Goal: Task Accomplishment & Management: Manage account settings

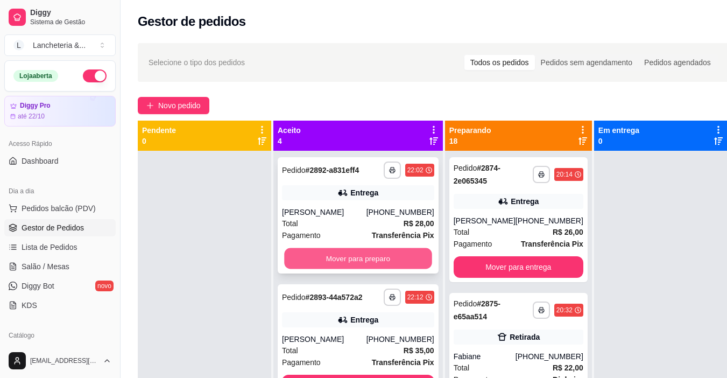
click at [350, 264] on button "Mover para preparo" at bounding box center [357, 258] width 147 height 21
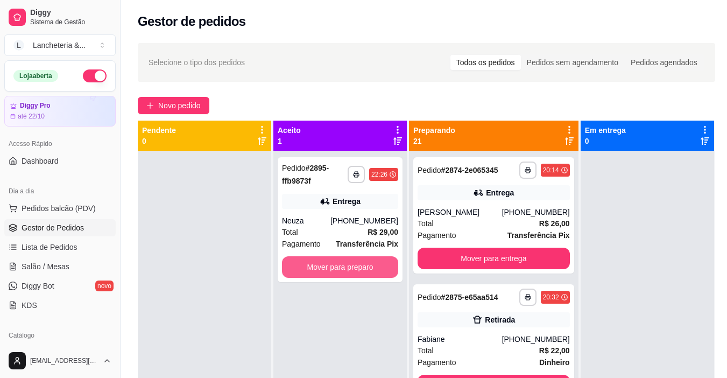
click at [350, 264] on button "Mover para preparo" at bounding box center [340, 267] width 116 height 22
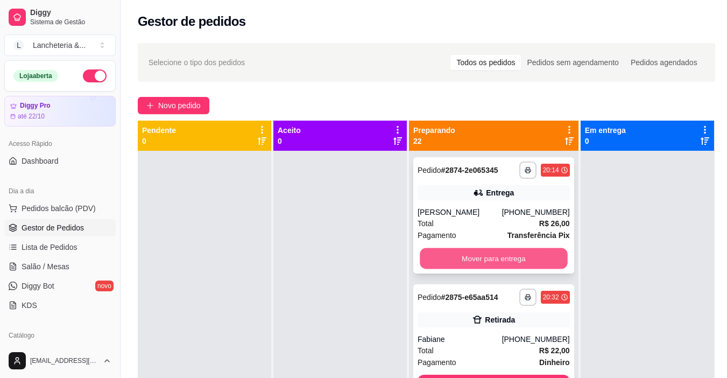
click at [434, 264] on button "Mover para entrega" at bounding box center [493, 258] width 147 height 21
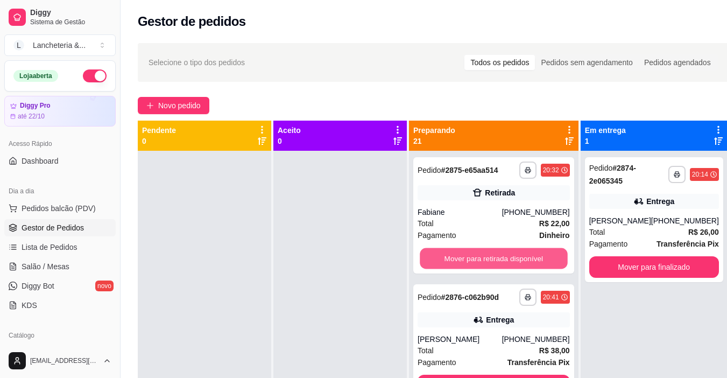
click at [434, 264] on button "Mover para retirada disponível" at bounding box center [493, 258] width 147 height 21
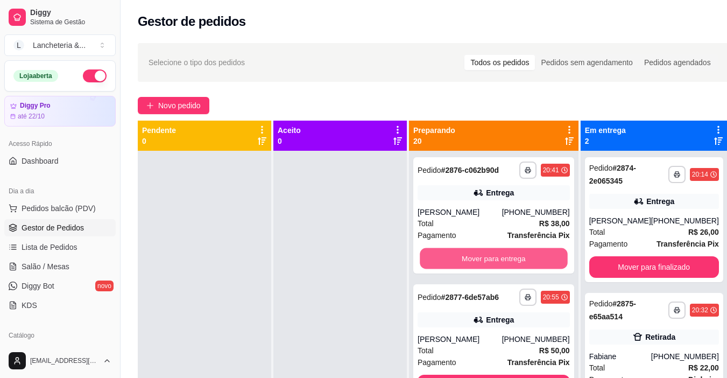
click at [434, 264] on button "Mover para entrega" at bounding box center [493, 258] width 147 height 21
click at [434, 264] on button "Mover para entrega" at bounding box center [494, 259] width 152 height 22
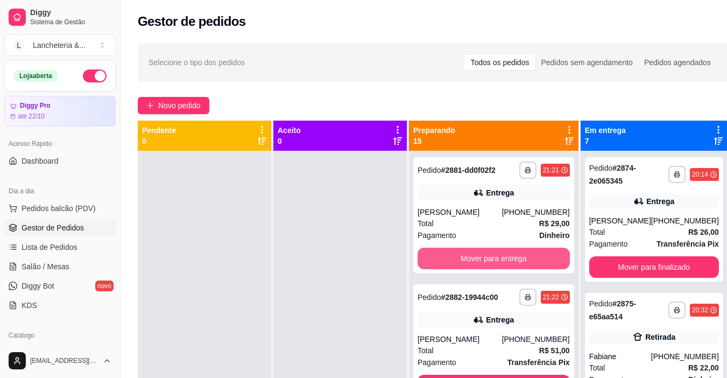
click at [434, 264] on button "Mover para entrega" at bounding box center [494, 259] width 152 height 22
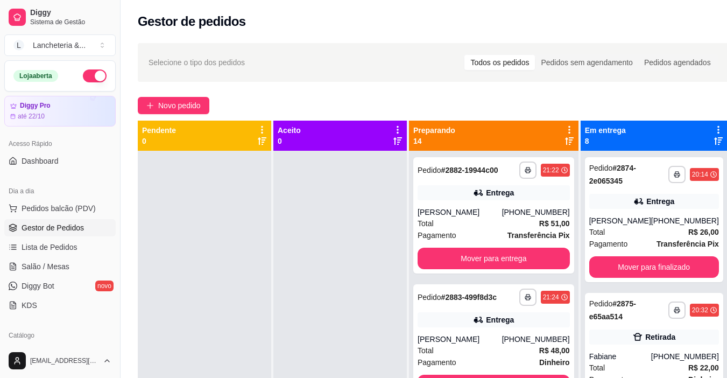
click at [434, 264] on div "**********" at bounding box center [493, 215] width 161 height 116
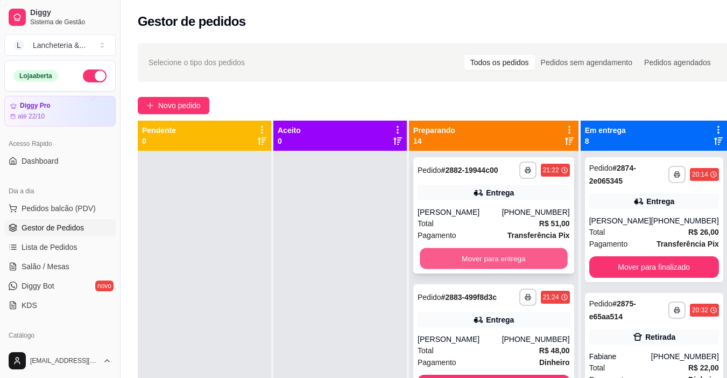
click at [450, 269] on button "Mover para entrega" at bounding box center [493, 258] width 147 height 21
click at [446, 265] on button "Mover para entrega" at bounding box center [494, 259] width 152 height 22
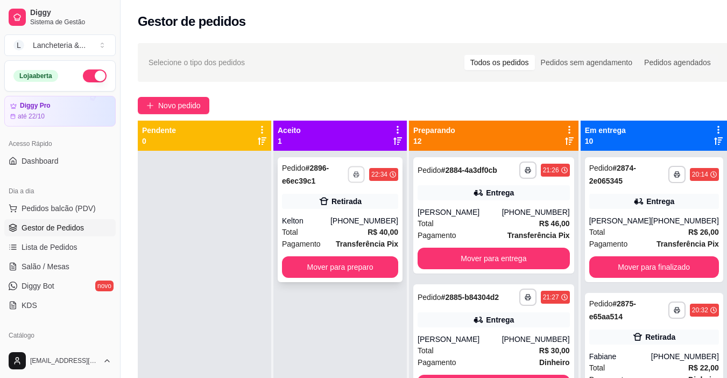
click at [364, 170] on button "button" at bounding box center [356, 174] width 17 height 17
click at [354, 207] on button "IMPRESSORA" at bounding box center [335, 211] width 75 height 17
click at [332, 275] on button "Mover para preparo" at bounding box center [340, 267] width 116 height 22
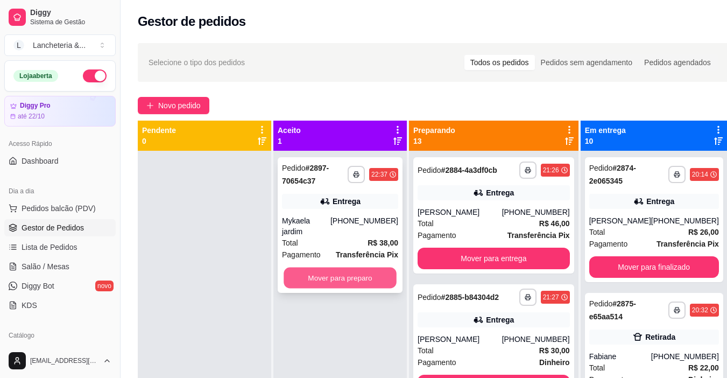
click at [331, 275] on button "Mover para preparo" at bounding box center [340, 277] width 113 height 21
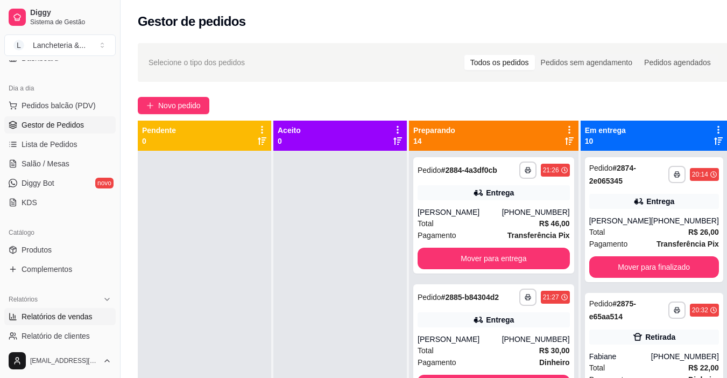
scroll to position [108, 0]
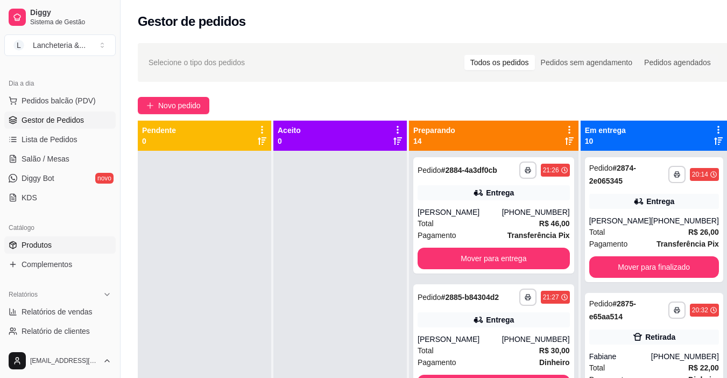
click at [34, 248] on span "Produtos" at bounding box center [37, 244] width 30 height 11
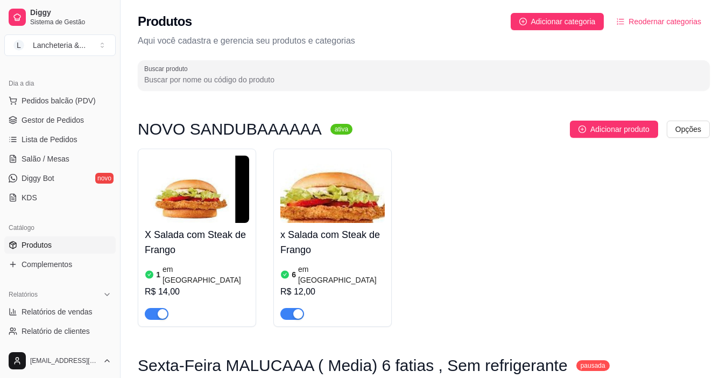
drag, startPoint x: 725, startPoint y: 79, endPoint x: 723, endPoint y: 116, distance: 37.2
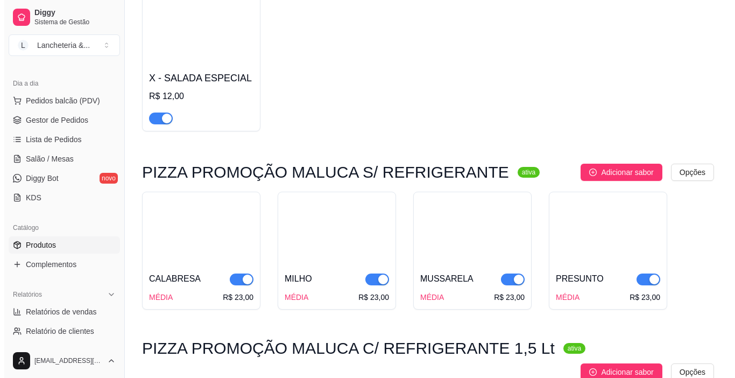
scroll to position [3315, 0]
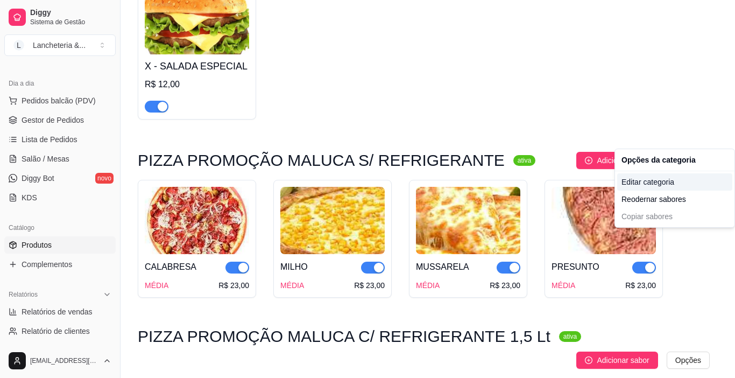
click at [640, 186] on div "Editar categoria" at bounding box center [674, 181] width 115 height 17
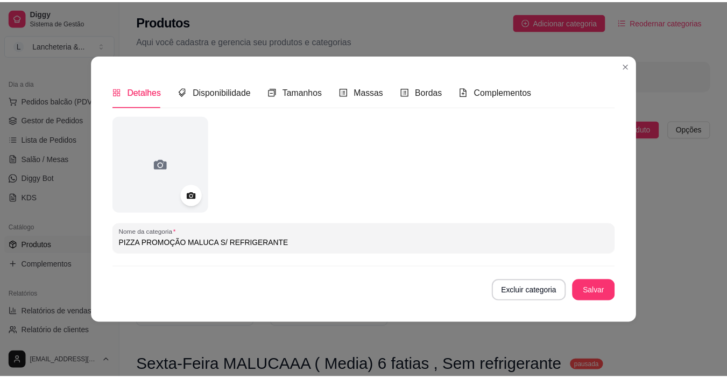
scroll to position [3242, 0]
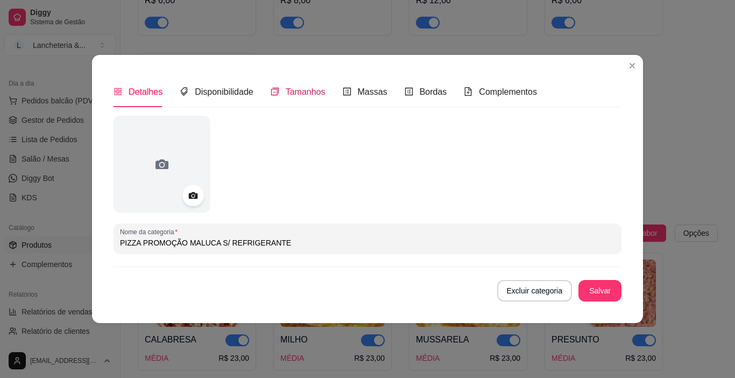
click at [274, 91] on icon "switcher" at bounding box center [275, 91] width 9 height 9
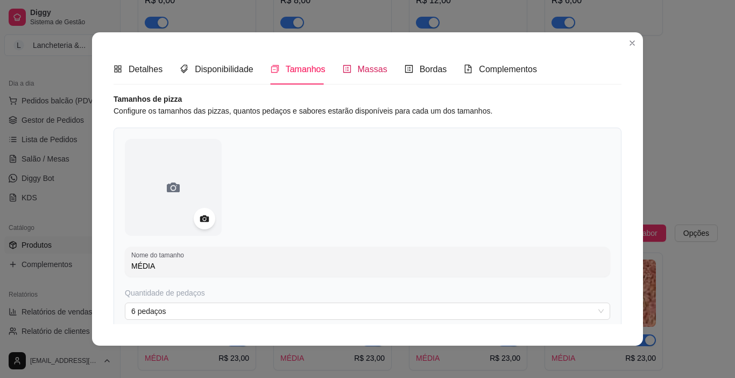
click at [359, 70] on span "Massas" at bounding box center [373, 69] width 30 height 9
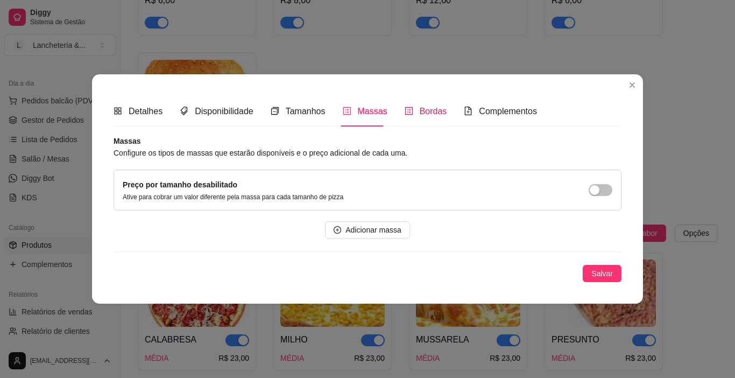
click at [434, 107] on span "Bordas" at bounding box center [433, 111] width 27 height 9
click at [479, 108] on span "Complementos" at bounding box center [508, 111] width 58 height 9
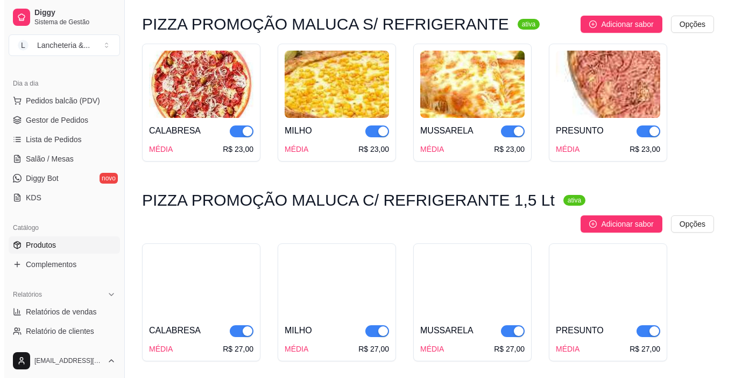
scroll to position [3479, 0]
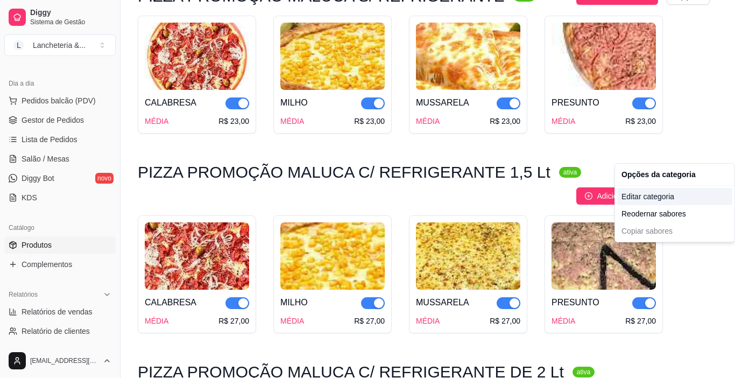
click at [647, 198] on div "Editar categoria" at bounding box center [674, 196] width 115 height 17
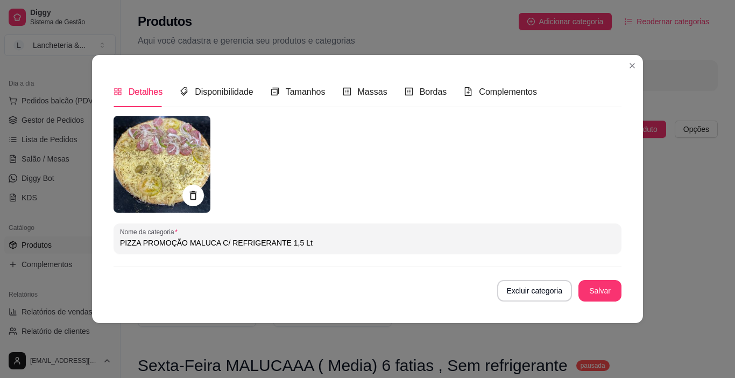
scroll to position [3421, 0]
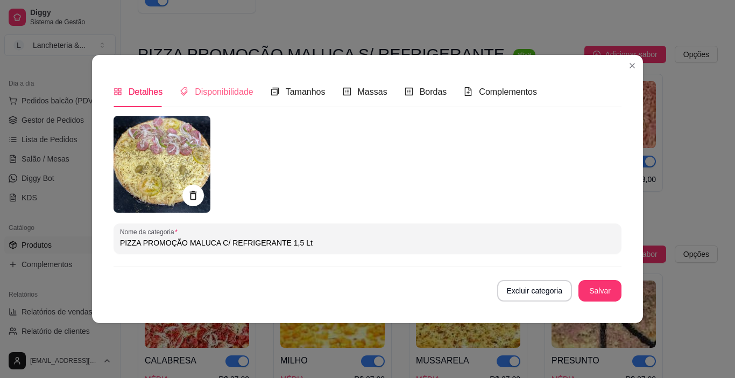
click at [227, 83] on div "Disponibilidade" at bounding box center [217, 91] width 74 height 31
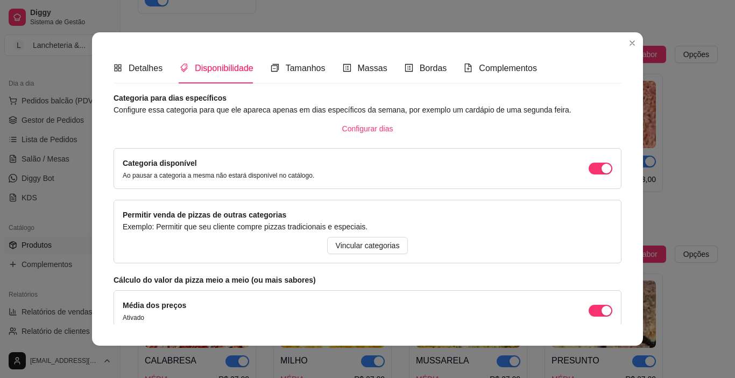
scroll to position [0, 0]
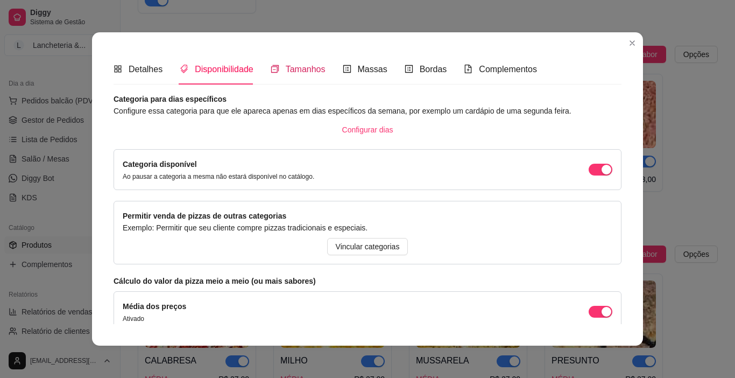
click at [296, 69] on span "Tamanhos" at bounding box center [306, 69] width 40 height 9
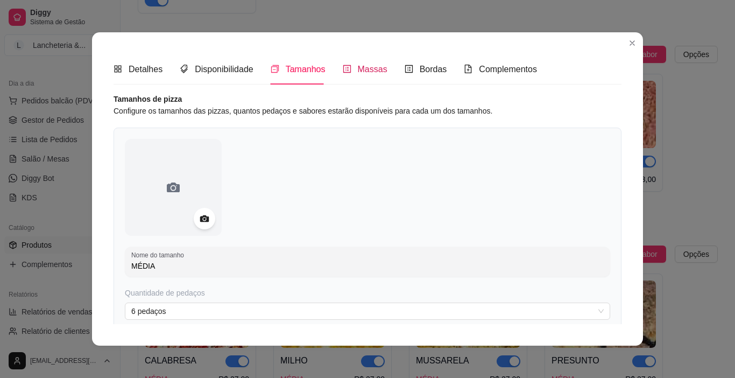
click at [344, 70] on icon "profile" at bounding box center [347, 69] width 9 height 9
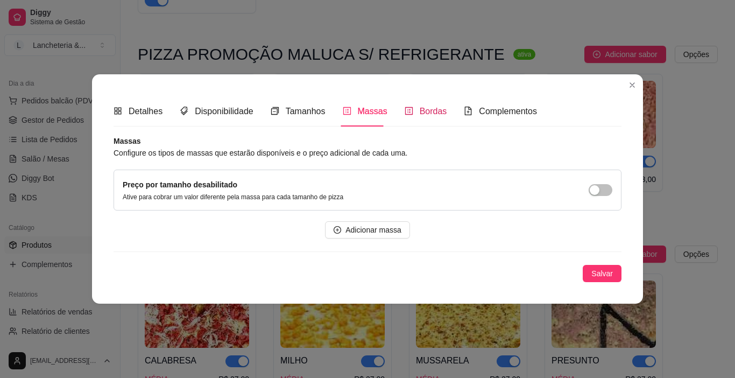
click at [420, 107] on span "Bordas" at bounding box center [433, 111] width 27 height 9
click at [467, 112] on icon "file-add" at bounding box center [468, 111] width 9 height 9
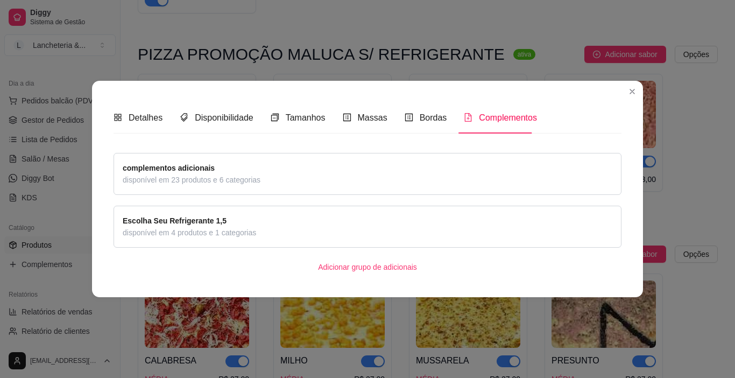
click at [319, 182] on div "complementos adicionais disponível em 23 produtos e 6 categorias" at bounding box center [368, 174] width 490 height 24
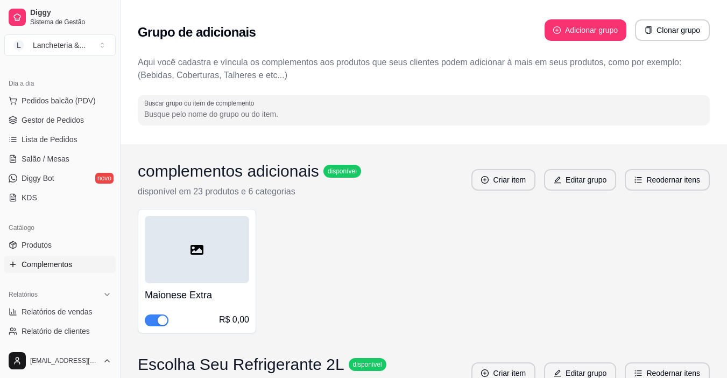
click at [154, 317] on span "button" at bounding box center [157, 320] width 24 height 12
click at [47, 247] on span "Produtos" at bounding box center [37, 244] width 30 height 11
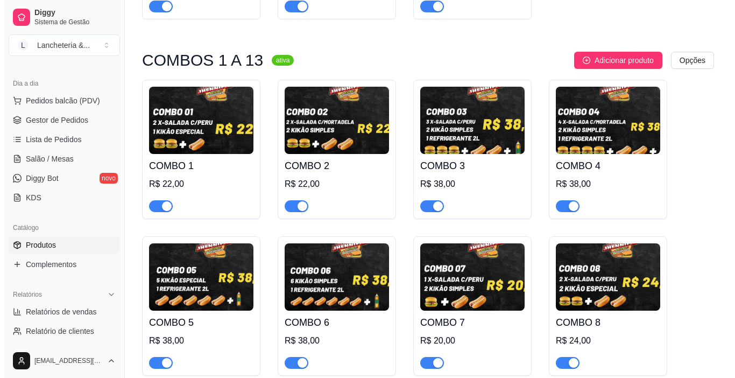
scroll to position [1367, 0]
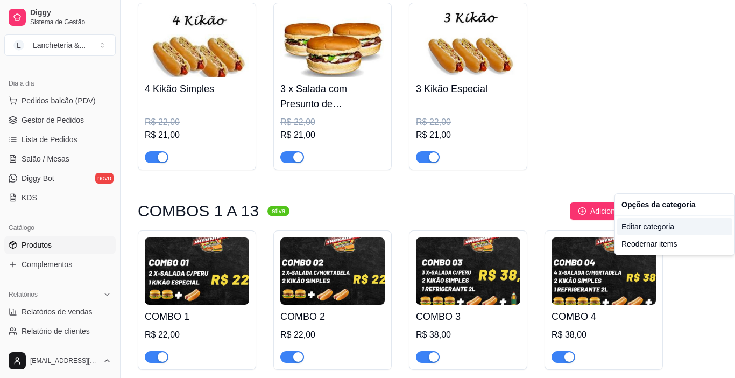
click at [645, 227] on div "Editar categoria" at bounding box center [674, 226] width 115 height 17
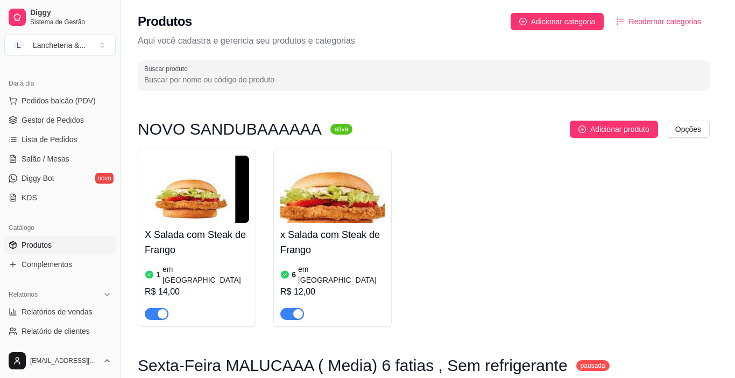
scroll to position [1339, 0]
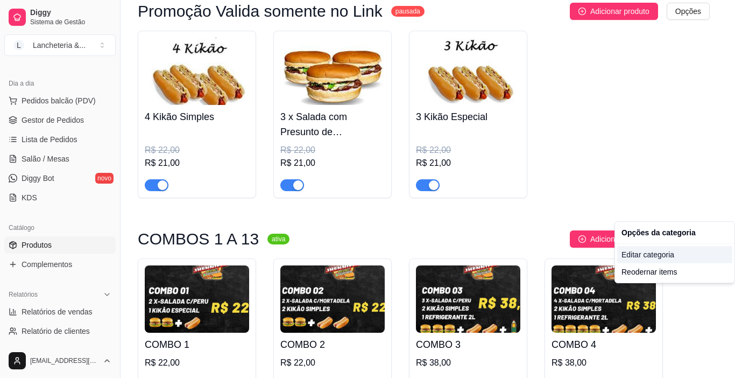
click at [643, 253] on div "Editar categoria" at bounding box center [674, 254] width 115 height 17
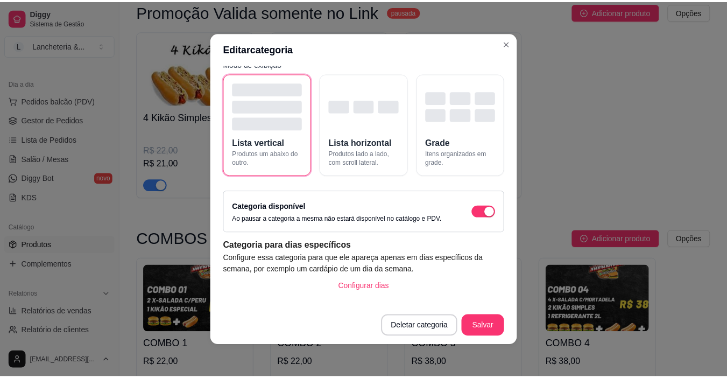
scroll to position [64, 0]
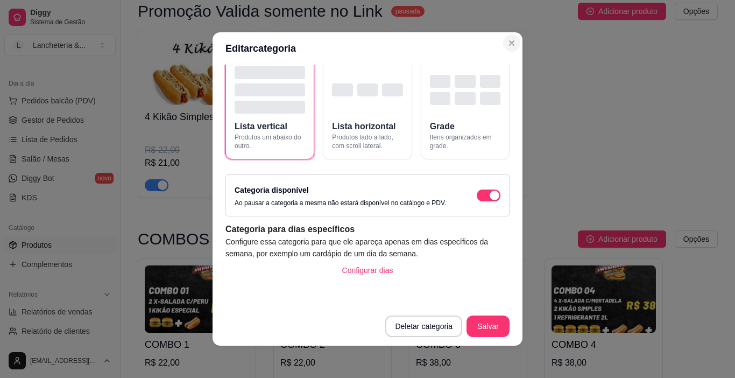
click at [506, 44] on img at bounding box center [468, 71] width 104 height 67
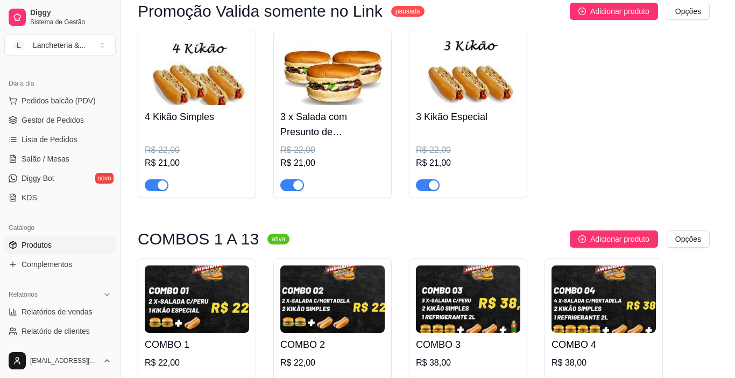
click at [506, 44] on header "3 Kikão Especial - detalhes" at bounding box center [367, 46] width 558 height 33
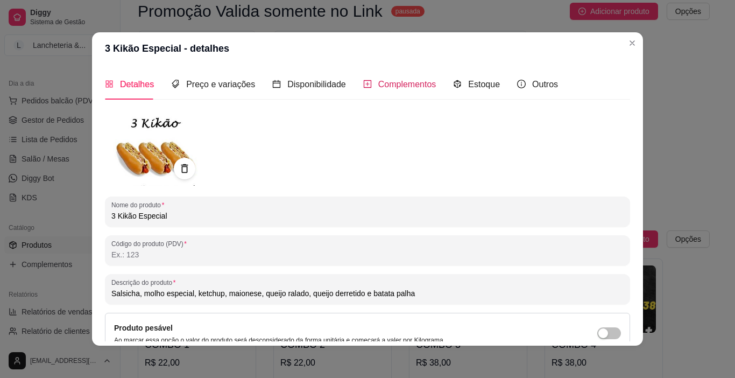
click at [412, 84] on span "Complementos" at bounding box center [407, 84] width 58 height 9
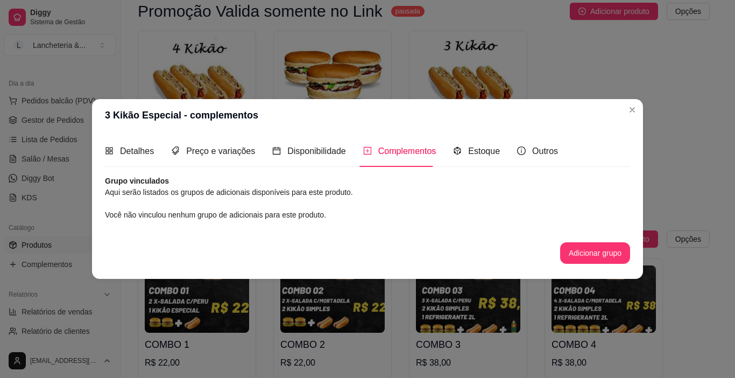
click at [240, 195] on article "Aqui serão listados os grupos de adicionais disponíveis para este produto." at bounding box center [367, 192] width 525 height 12
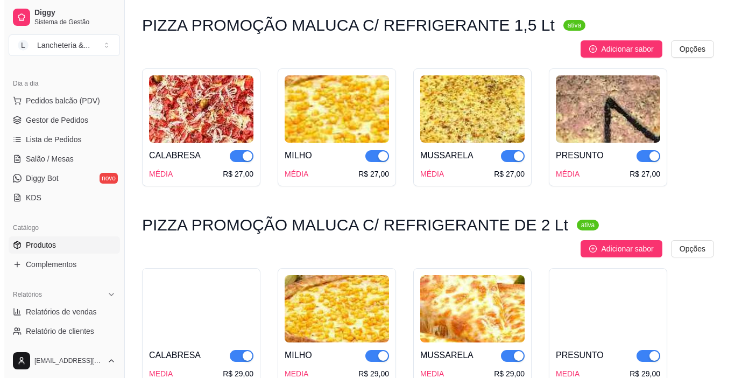
scroll to position [3645, 0]
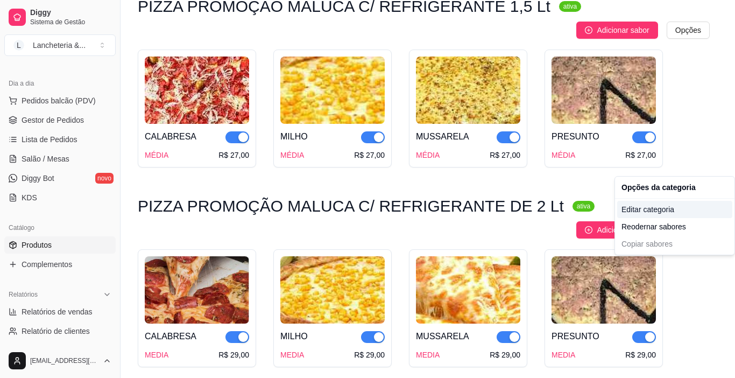
click at [633, 216] on div "Editar categoria" at bounding box center [674, 209] width 115 height 17
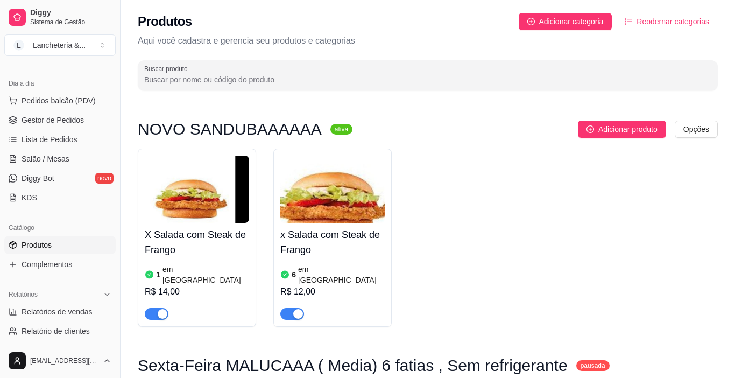
scroll to position [3600, 0]
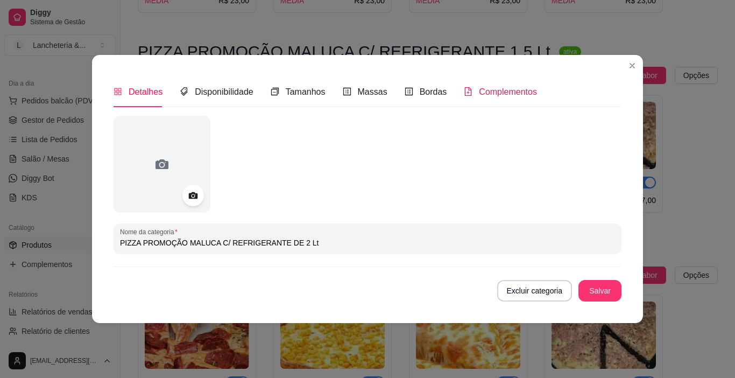
click at [492, 93] on span "Complementos" at bounding box center [508, 91] width 58 height 9
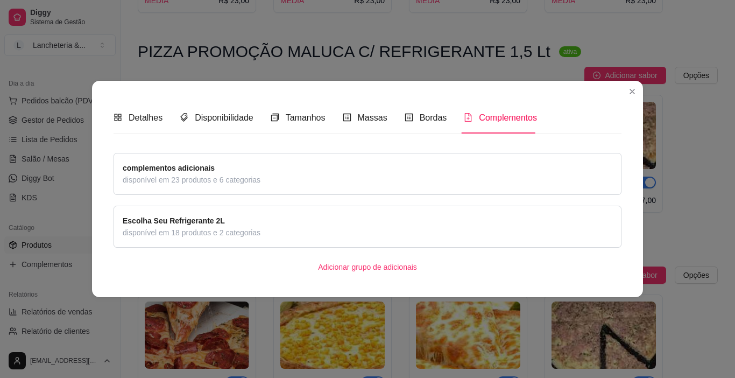
click at [302, 172] on div "complementos adicionais disponível em 23 produtos e 6 categorias" at bounding box center [368, 174] width 490 height 24
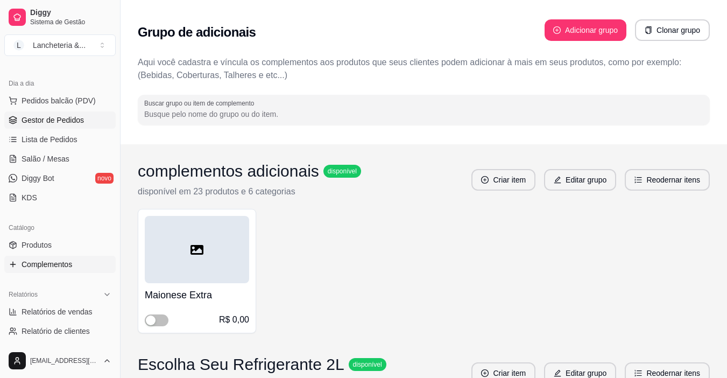
click at [65, 123] on span "Gestor de Pedidos" at bounding box center [53, 120] width 62 height 11
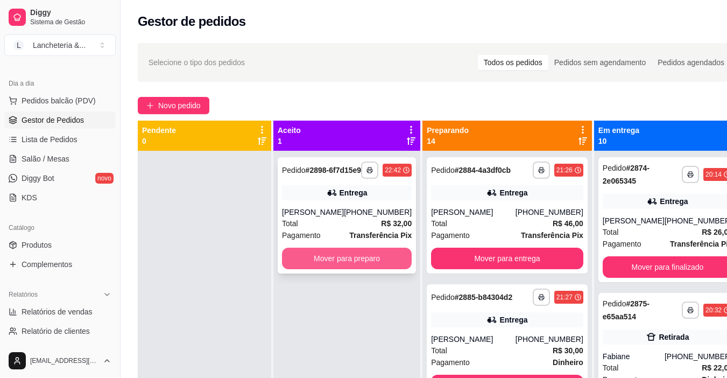
click at [358, 266] on button "Mover para preparo" at bounding box center [347, 259] width 130 height 22
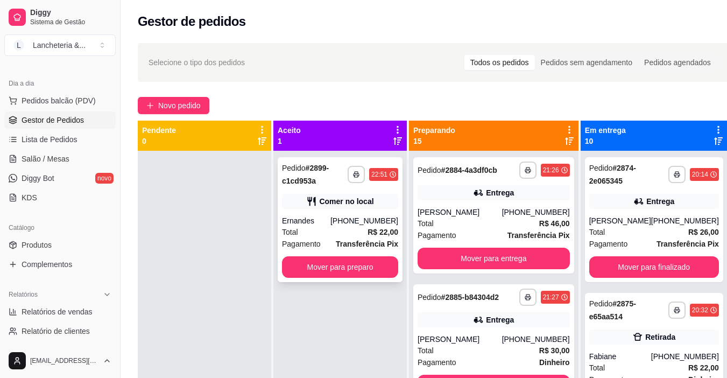
click at [348, 192] on div "**********" at bounding box center [340, 219] width 125 height 125
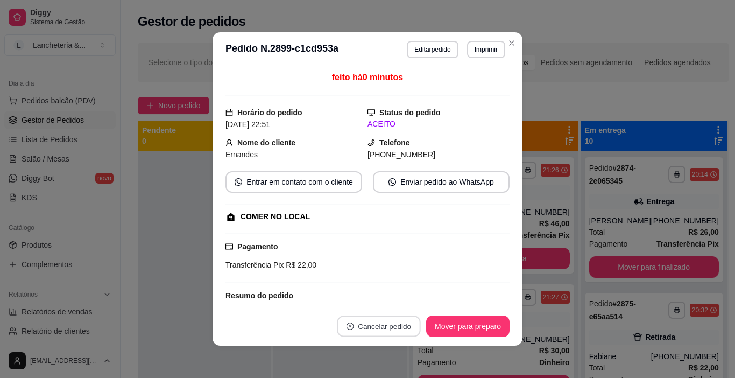
click at [356, 327] on button "Cancelar pedido" at bounding box center [378, 326] width 83 height 21
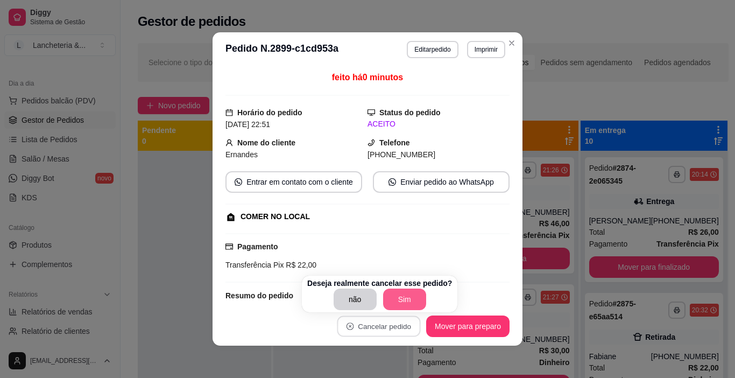
click at [400, 298] on button "Sim" at bounding box center [404, 299] width 43 height 22
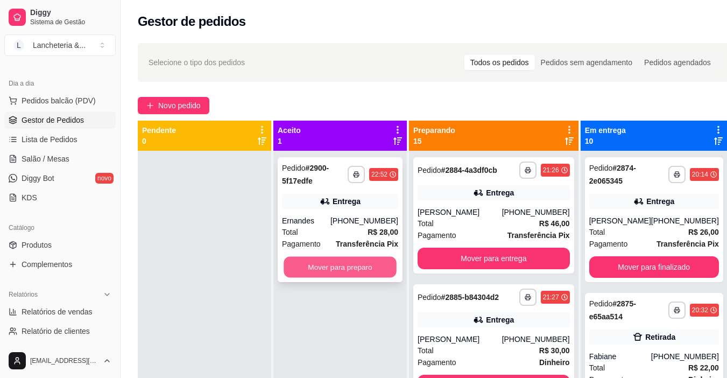
click at [359, 274] on button "Mover para preparo" at bounding box center [340, 267] width 113 height 21
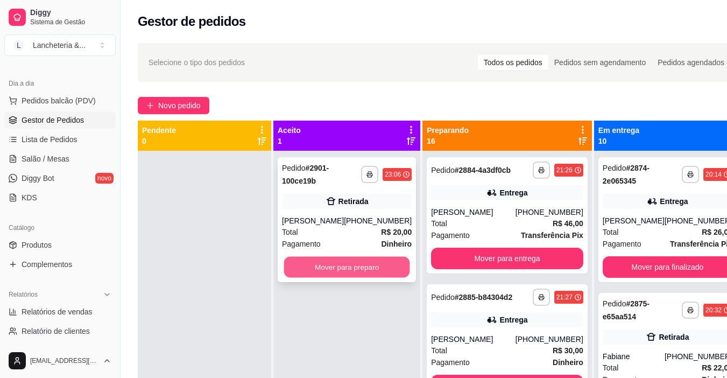
click at [316, 271] on button "Mover para preparo" at bounding box center [347, 267] width 126 height 21
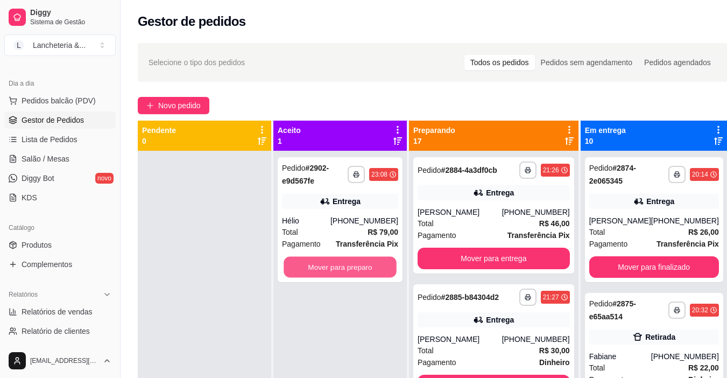
click at [316, 271] on button "Mover para preparo" at bounding box center [340, 267] width 113 height 21
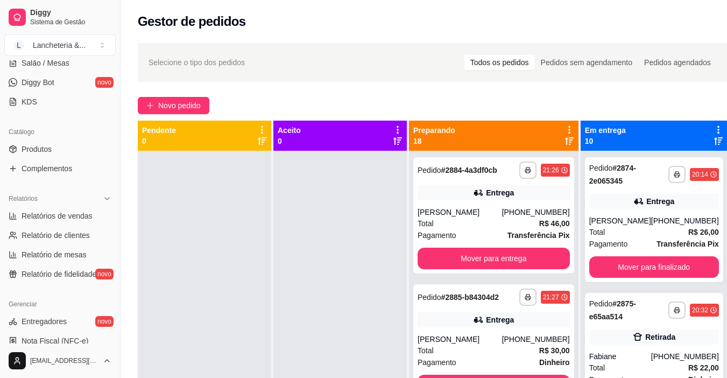
scroll to position [204, 0]
click at [47, 141] on link "Produtos" at bounding box center [59, 147] width 111 height 17
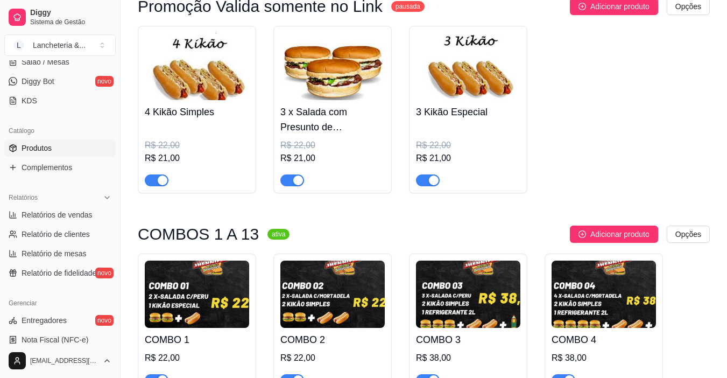
scroll to position [1379, 0]
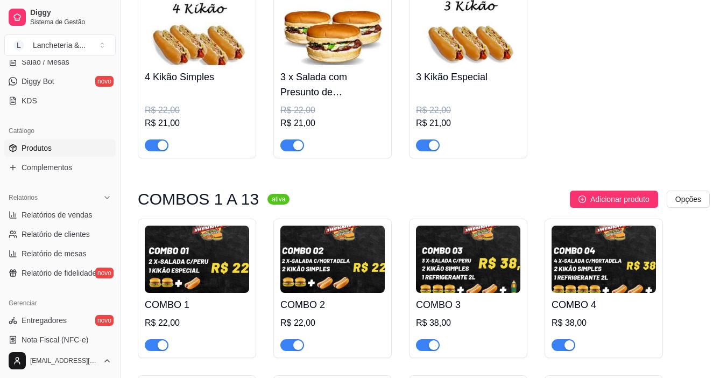
click at [226, 227] on img at bounding box center [197, 258] width 104 height 67
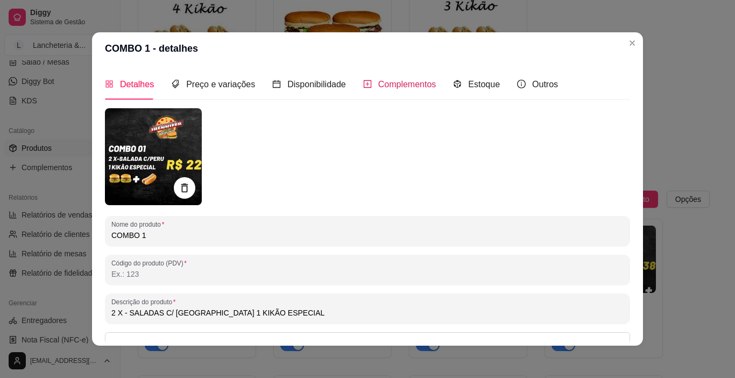
click at [379, 88] on span "Complementos" at bounding box center [407, 84] width 58 height 9
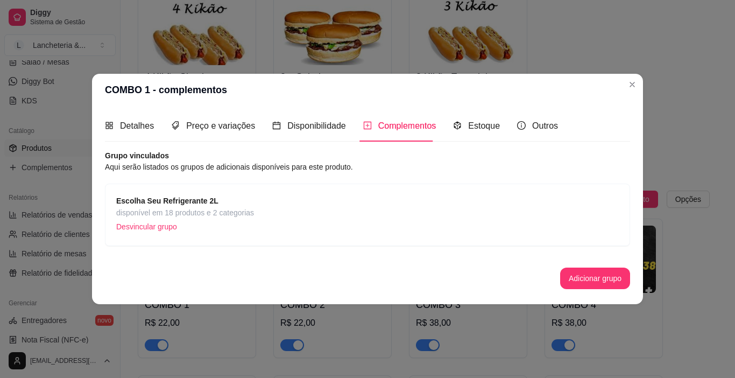
click at [158, 230] on p "Desvincular grupo" at bounding box center [185, 226] width 138 height 16
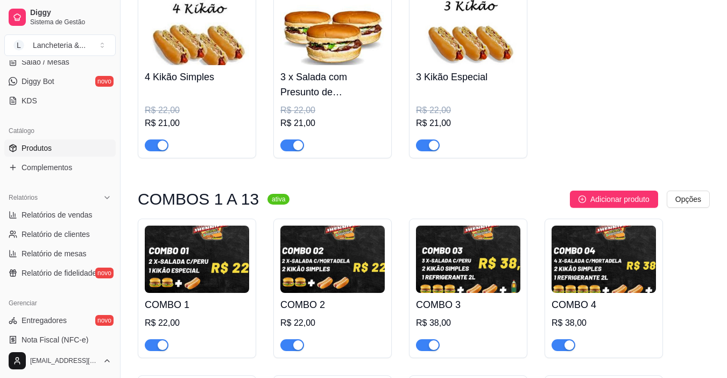
click at [318, 254] on img at bounding box center [332, 258] width 104 height 67
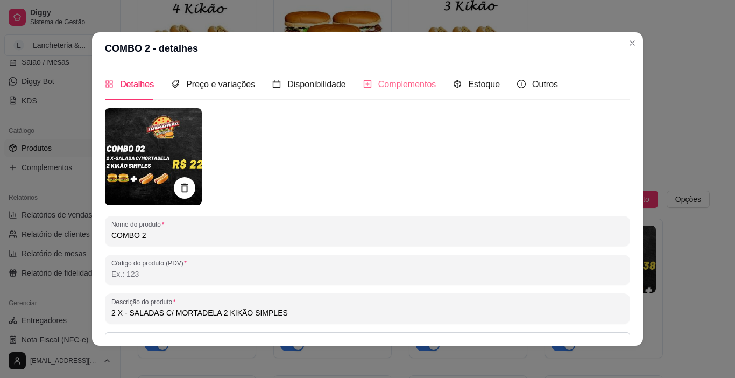
click at [397, 95] on div "Complementos" at bounding box center [399, 84] width 73 height 31
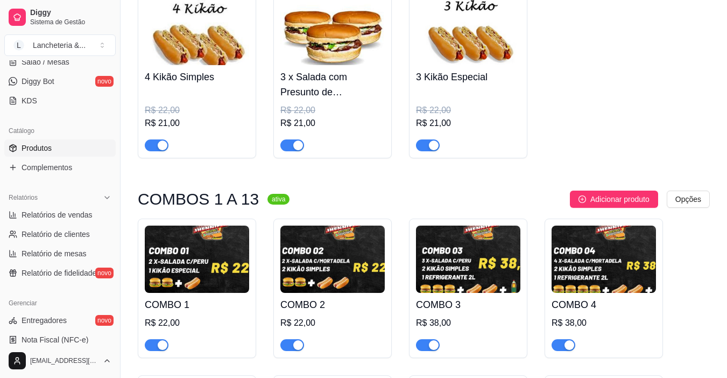
click at [455, 229] on img at bounding box center [468, 258] width 104 height 67
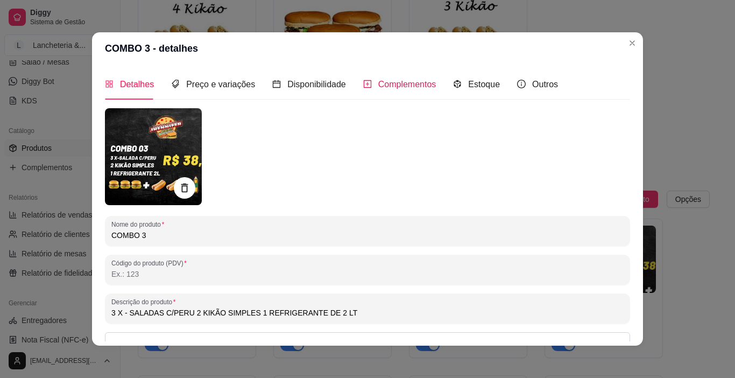
click at [386, 83] on span "Complementos" at bounding box center [407, 84] width 58 height 9
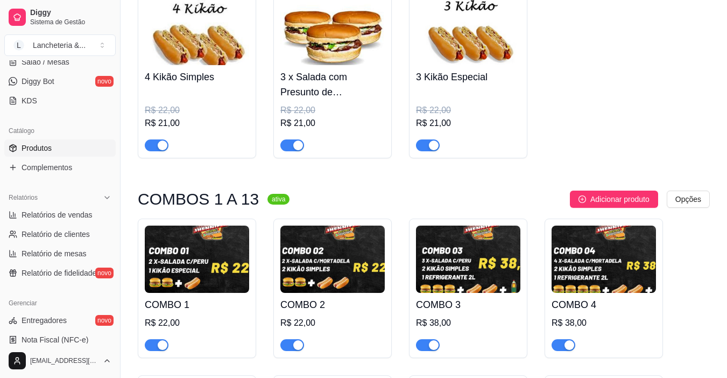
click at [0, 207] on div "Relatórios Relatórios de vendas Relatório de clientes Relatório de mesas Relató…" at bounding box center [60, 235] width 120 height 101
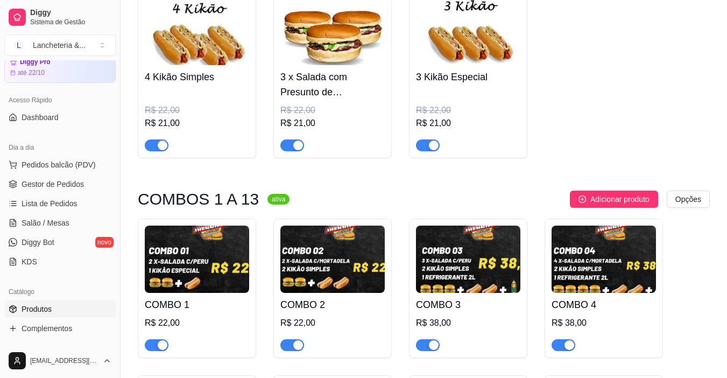
scroll to position [32, 0]
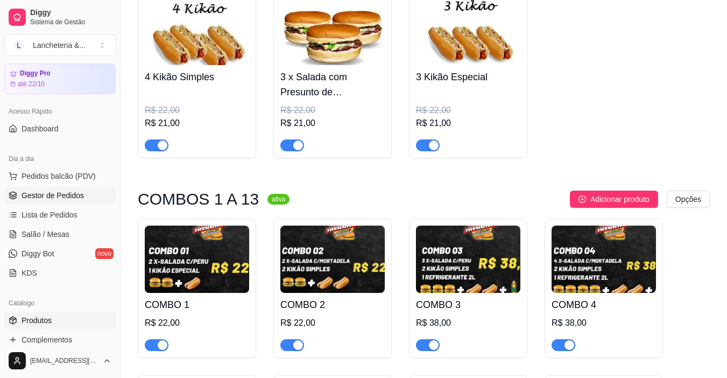
click at [47, 192] on span "Gestor de Pedidos" at bounding box center [53, 195] width 62 height 11
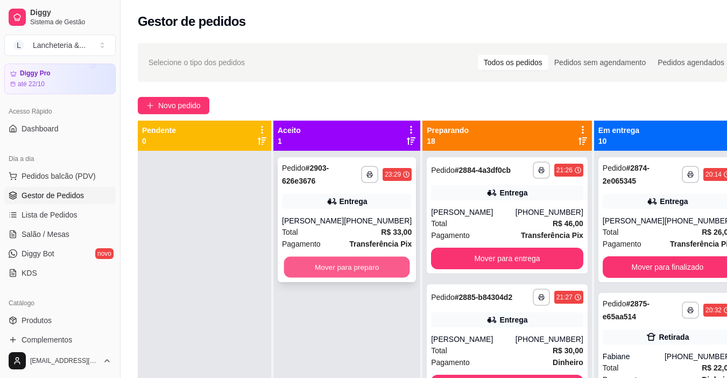
click at [324, 257] on button "Mover para preparo" at bounding box center [347, 267] width 126 height 21
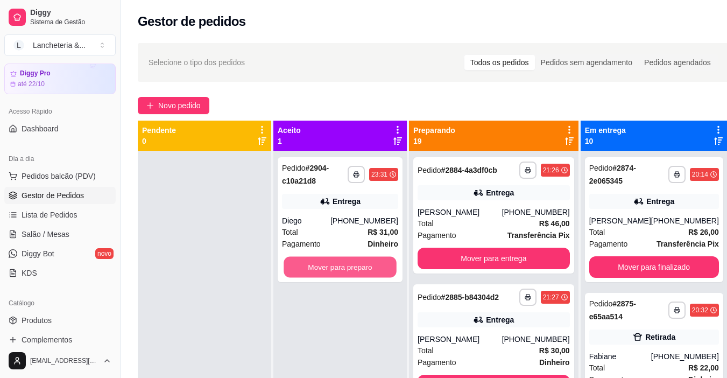
click at [324, 257] on button "Mover para preparo" at bounding box center [340, 267] width 113 height 21
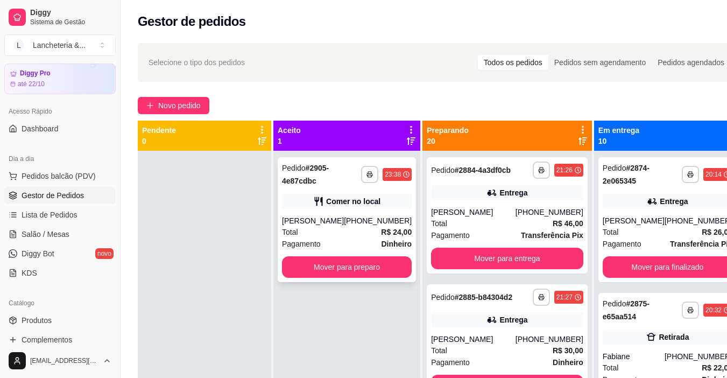
click at [324, 256] on div "**********" at bounding box center [347, 219] width 138 height 125
click at [313, 260] on button "Mover para preparo" at bounding box center [347, 267] width 126 height 21
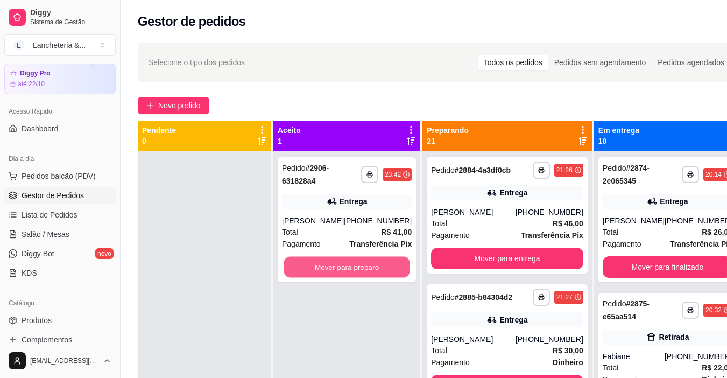
click at [313, 260] on button "Mover para preparo" at bounding box center [347, 267] width 126 height 21
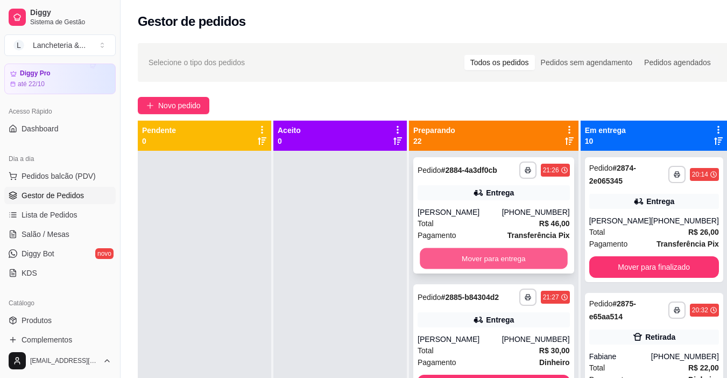
click at [493, 264] on button "Mover para entrega" at bounding box center [493, 258] width 147 height 21
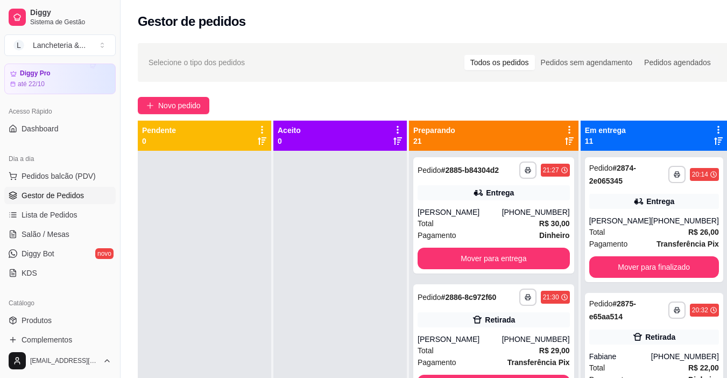
click at [493, 264] on div "**********" at bounding box center [493, 215] width 161 height 116
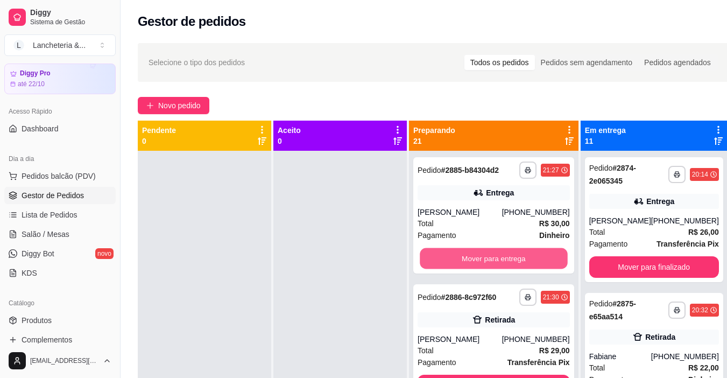
click at [530, 269] on button "Mover para entrega" at bounding box center [493, 258] width 147 height 21
click at [516, 269] on button "Mover para retirada disponível" at bounding box center [493, 258] width 147 height 21
click at [516, 269] on button "Mover para entrega" at bounding box center [494, 259] width 152 height 22
click at [516, 269] on button "Mover para entrega" at bounding box center [493, 258] width 147 height 21
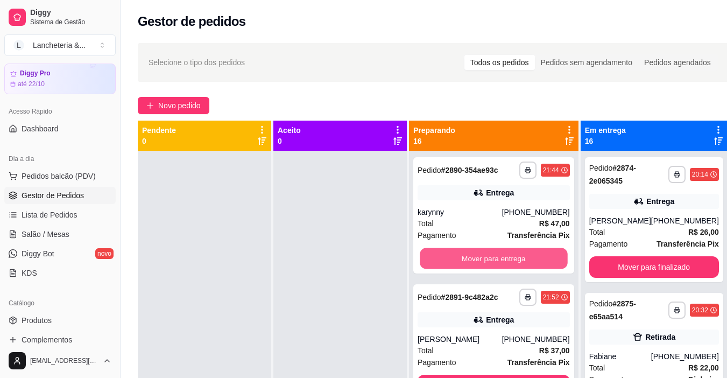
click at [516, 269] on button "Mover para entrega" at bounding box center [493, 258] width 147 height 21
click at [516, 269] on button "Mover para entrega" at bounding box center [494, 259] width 152 height 22
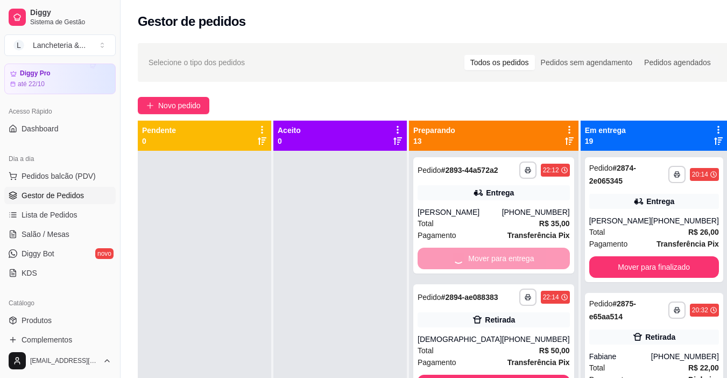
click at [516, 269] on div "Mover para entrega" at bounding box center [494, 259] width 152 height 22
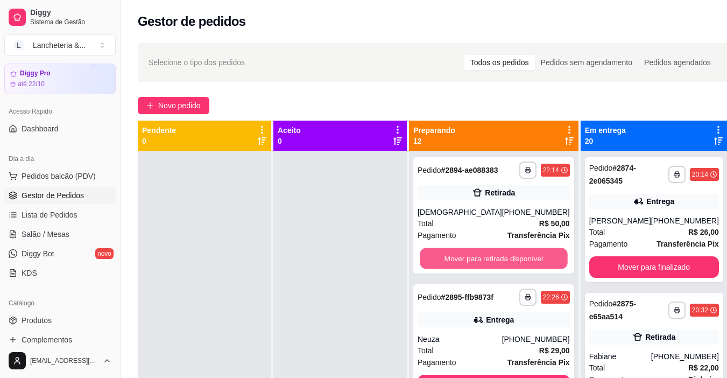
click at [528, 269] on button "Mover para retirada disponível" at bounding box center [493, 258] width 147 height 21
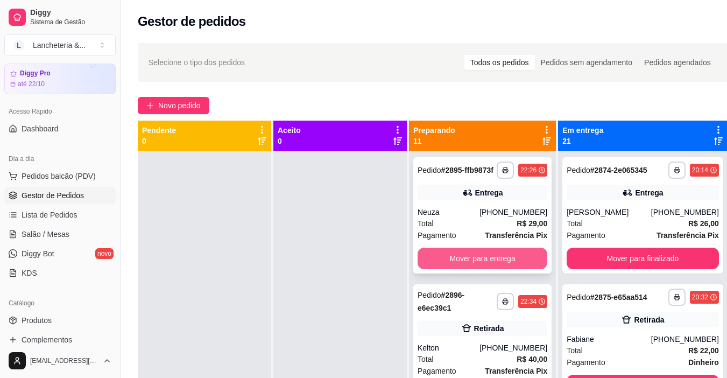
click at [524, 266] on button "Mover para entrega" at bounding box center [483, 259] width 130 height 22
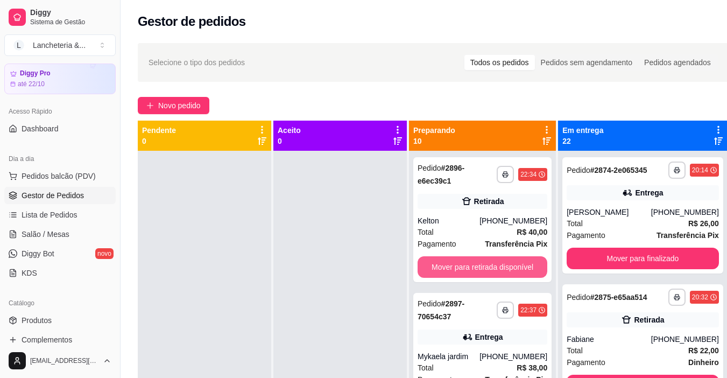
click at [524, 266] on button "Mover para retirada disponível" at bounding box center [483, 267] width 130 height 22
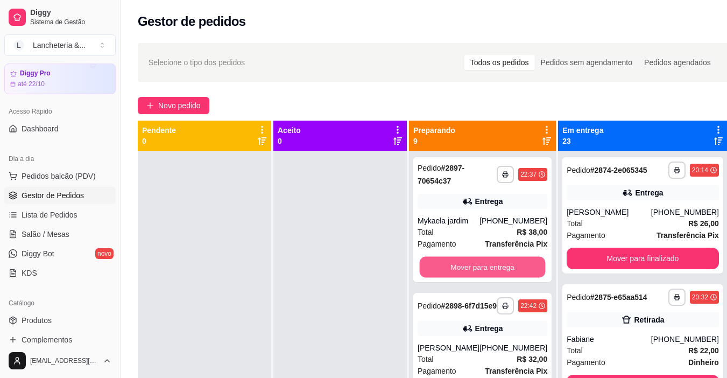
click at [524, 266] on button "Mover para entrega" at bounding box center [483, 267] width 126 height 21
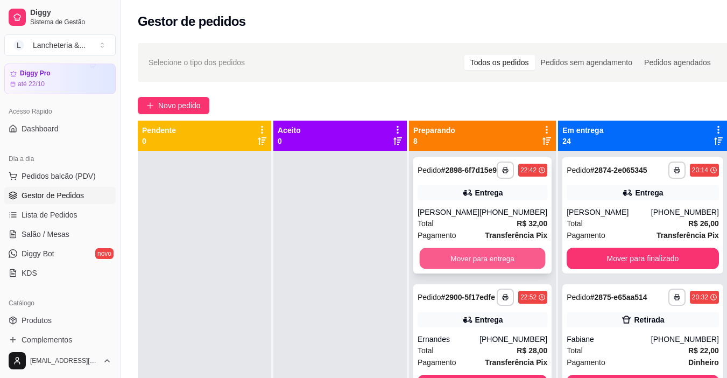
click at [524, 266] on button "Mover para entrega" at bounding box center [483, 258] width 126 height 21
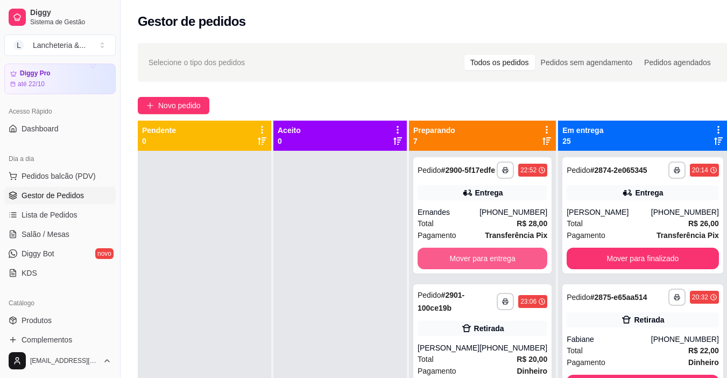
click at [524, 266] on button "Mover para entrega" at bounding box center [483, 259] width 130 height 22
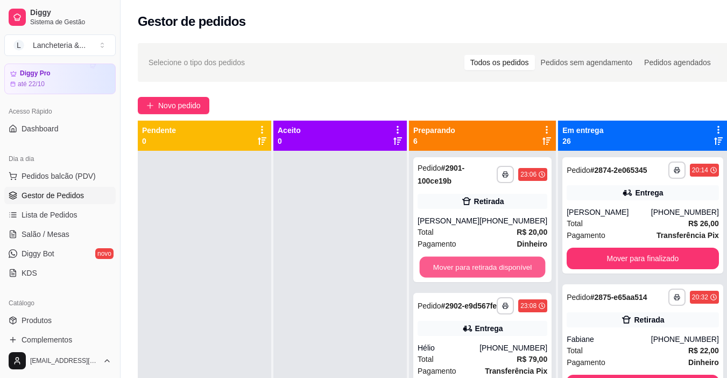
click at [524, 266] on button "Mover para retirada disponível" at bounding box center [483, 267] width 126 height 21
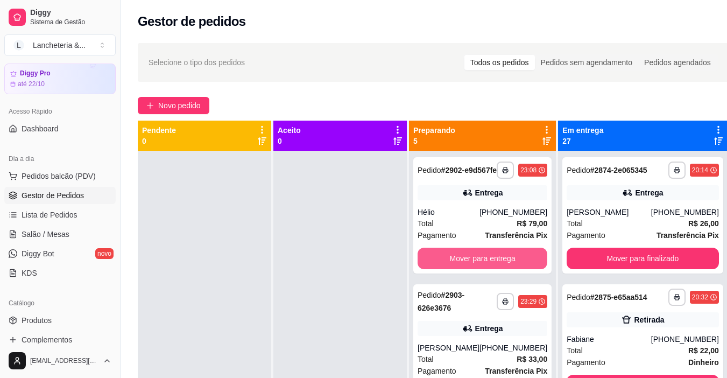
click at [524, 266] on button "Mover para entrega" at bounding box center [483, 259] width 130 height 22
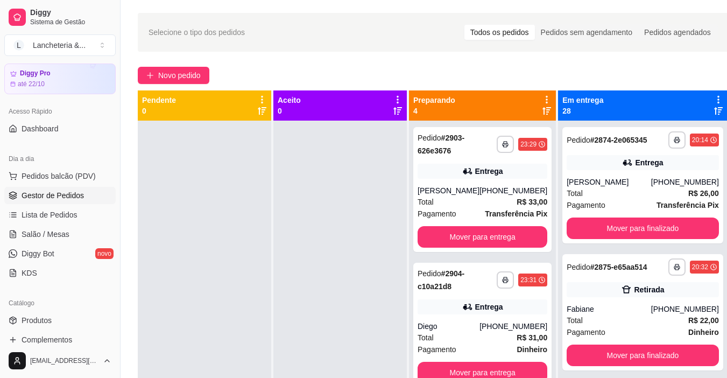
scroll to position [43, 0]
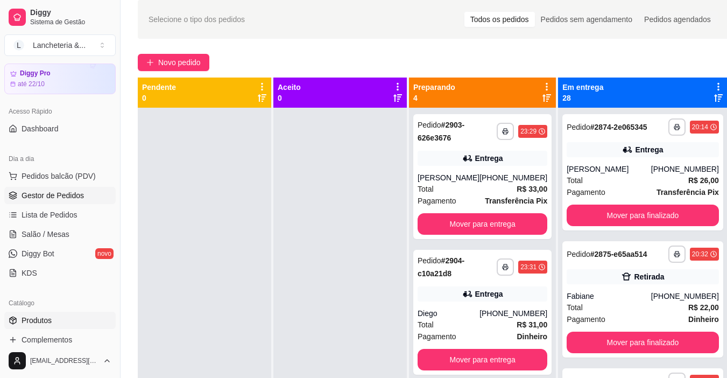
click at [62, 315] on link "Produtos" at bounding box center [59, 320] width 111 height 17
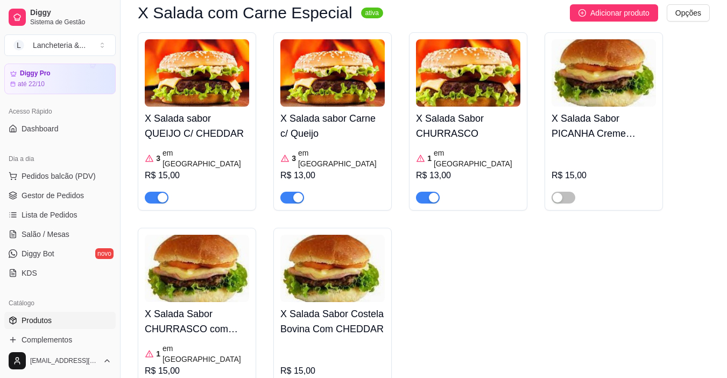
scroll to position [881, 0]
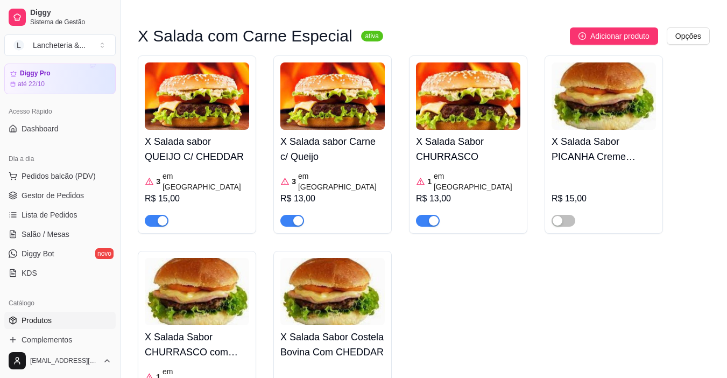
click at [334, 119] on img at bounding box center [332, 95] width 104 height 67
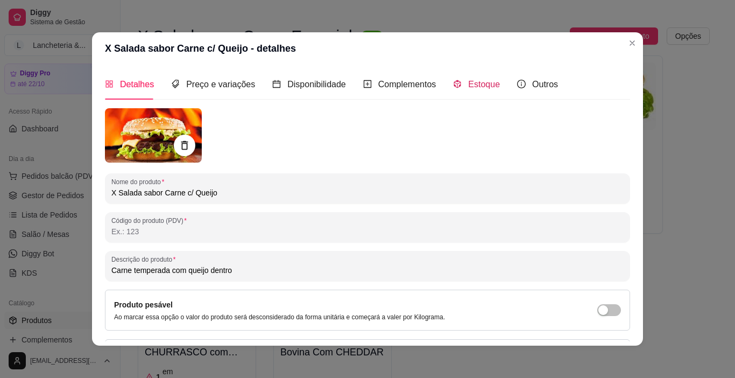
click at [475, 81] on span "Estoque" at bounding box center [484, 84] width 32 height 9
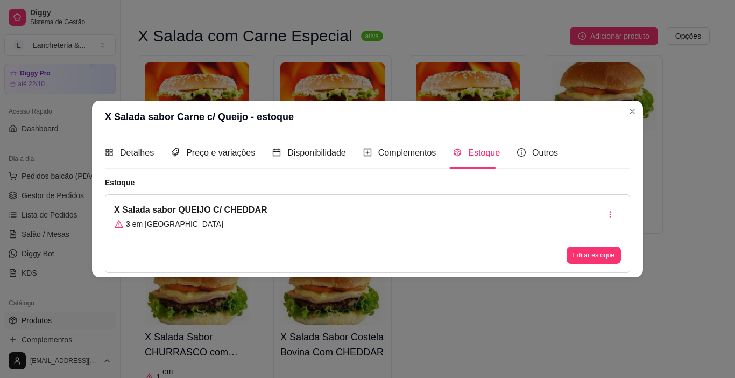
click at [231, 222] on div "3 em [GEOGRAPHIC_DATA]" at bounding box center [190, 223] width 153 height 11
click at [581, 250] on button "Editar estoque" at bounding box center [593, 254] width 53 height 17
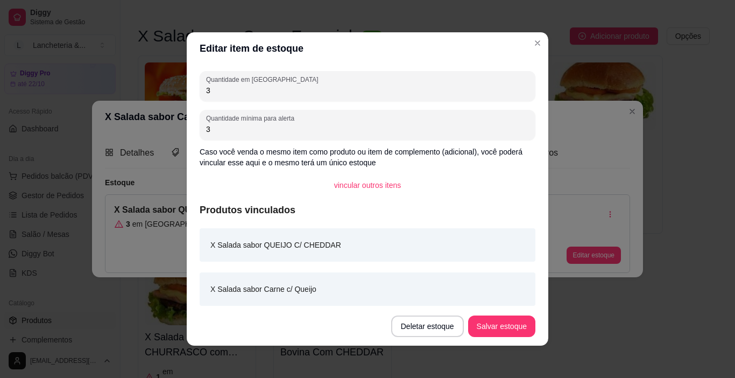
click at [241, 90] on input "3" at bounding box center [367, 90] width 323 height 11
type input "12"
click at [498, 326] on button "Salvar estoque" at bounding box center [501, 326] width 67 height 22
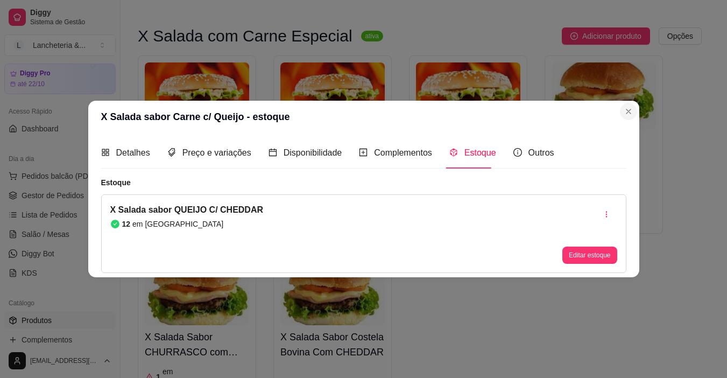
click at [631, 113] on img at bounding box center [604, 95] width 104 height 67
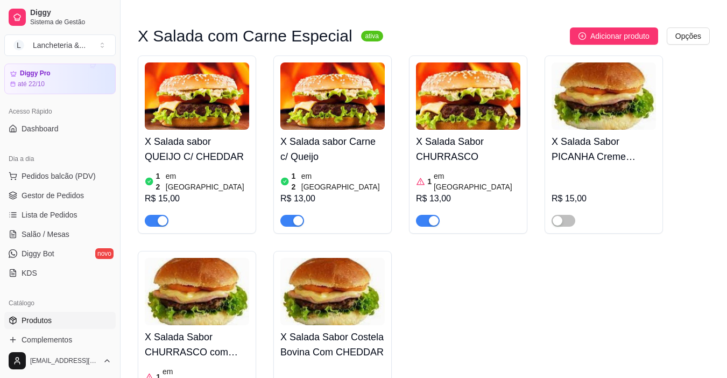
click at [458, 144] on h4 "X Salada Sabor CHURRASCO" at bounding box center [468, 149] width 104 height 30
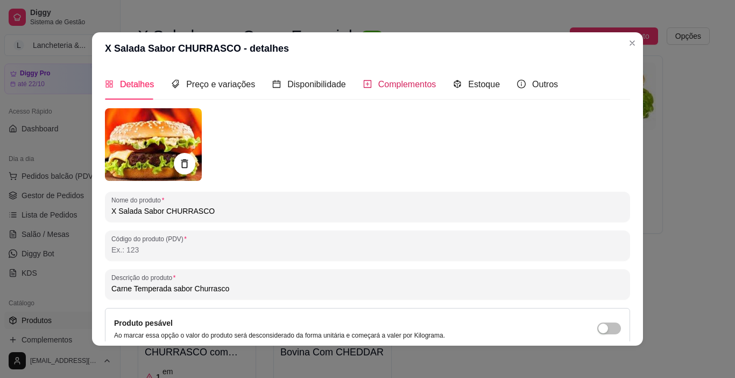
click at [401, 87] on span "Complementos" at bounding box center [407, 84] width 58 height 9
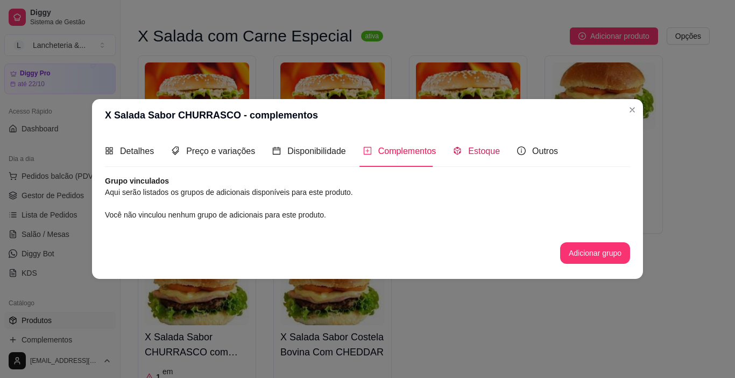
click at [469, 149] on span "Estoque" at bounding box center [484, 150] width 32 height 9
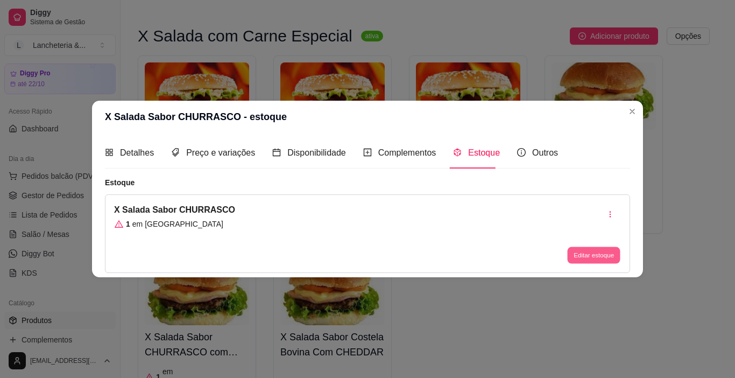
click at [590, 252] on button "Editar estoque" at bounding box center [593, 254] width 53 height 17
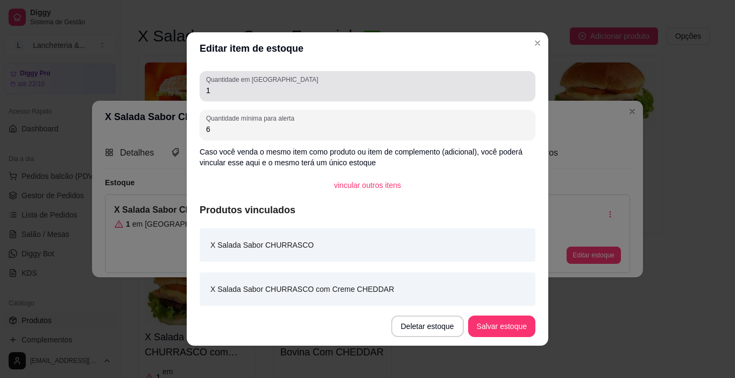
click at [256, 96] on div "1" at bounding box center [367, 86] width 323 height 22
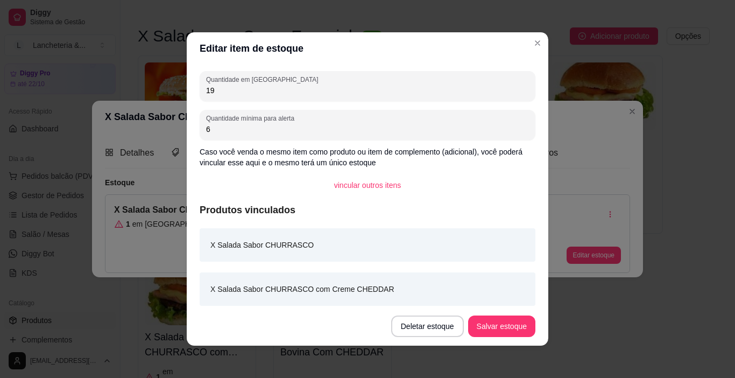
type input "19"
click at [492, 318] on button "Salvar estoque" at bounding box center [502, 326] width 66 height 21
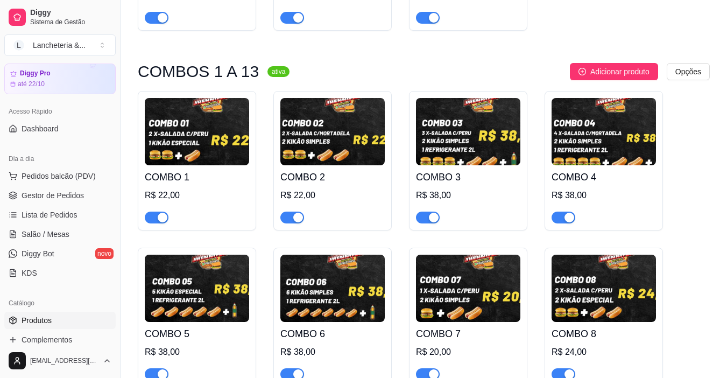
scroll to position [0, 0]
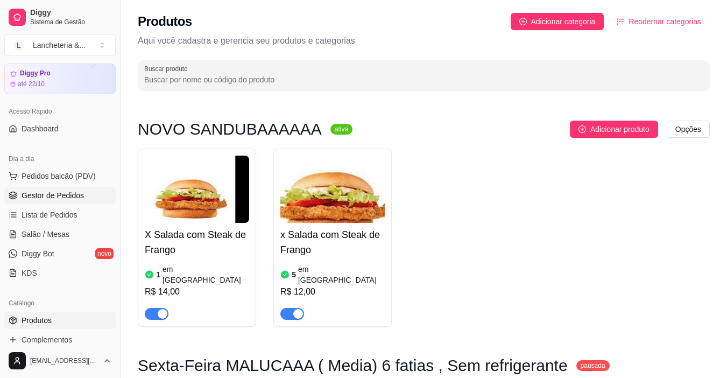
click at [55, 196] on span "Gestor de Pedidos" at bounding box center [53, 195] width 62 height 11
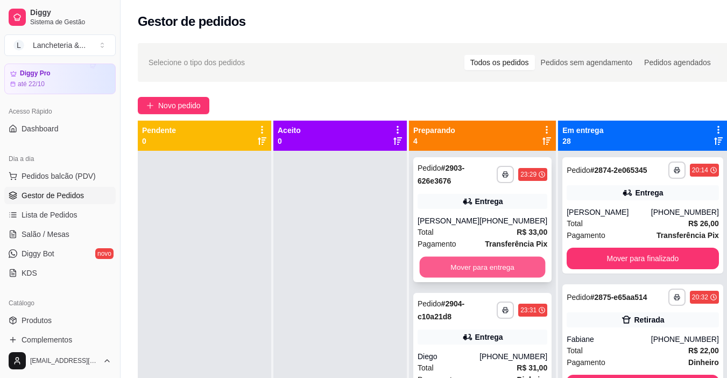
click at [469, 262] on button "Mover para entrega" at bounding box center [483, 267] width 126 height 21
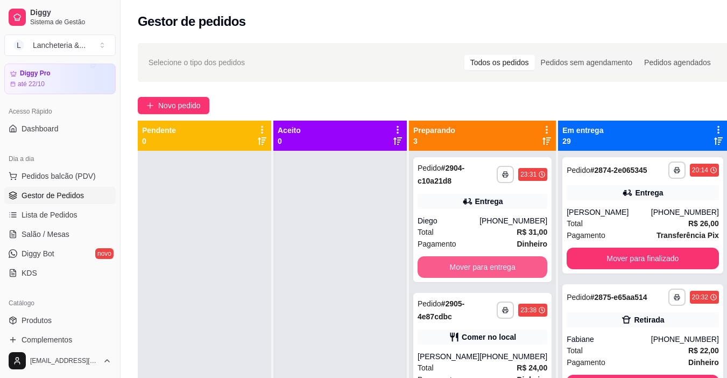
click at [469, 262] on button "Mover para entrega" at bounding box center [483, 267] width 130 height 22
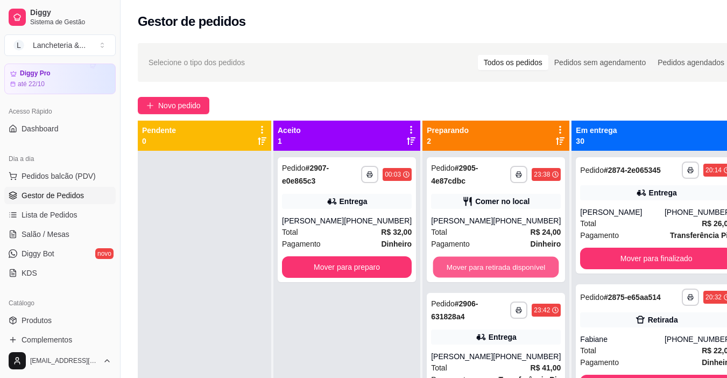
click at [469, 262] on button "Mover para retirada disponível" at bounding box center [496, 267] width 126 height 21
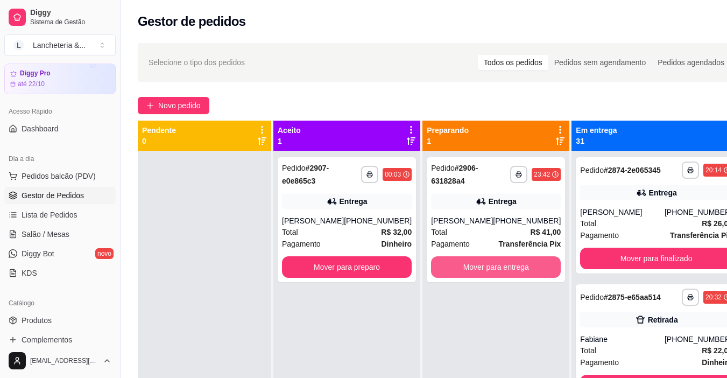
click at [469, 262] on button "Mover para entrega" at bounding box center [496, 267] width 130 height 22
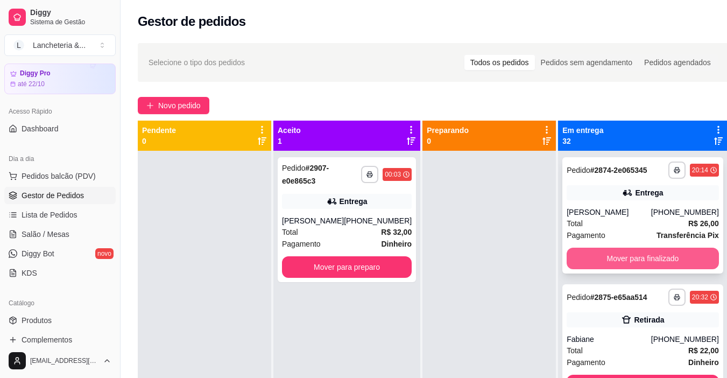
click at [612, 266] on button "Mover para finalizado" at bounding box center [643, 259] width 152 height 22
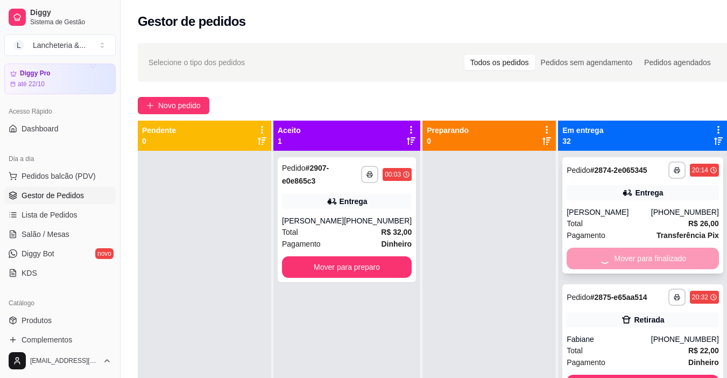
click at [612, 266] on div "Mover para finalizado" at bounding box center [643, 259] width 152 height 22
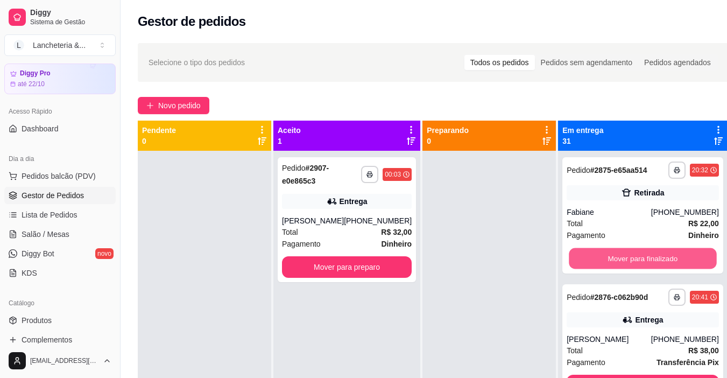
click at [612, 266] on button "Mover para finalizado" at bounding box center [642, 258] width 147 height 21
click at [612, 266] on button "Mover para finalizado" at bounding box center [643, 259] width 152 height 22
click at [612, 266] on button "Mover para finalizado" at bounding box center [642, 258] width 147 height 21
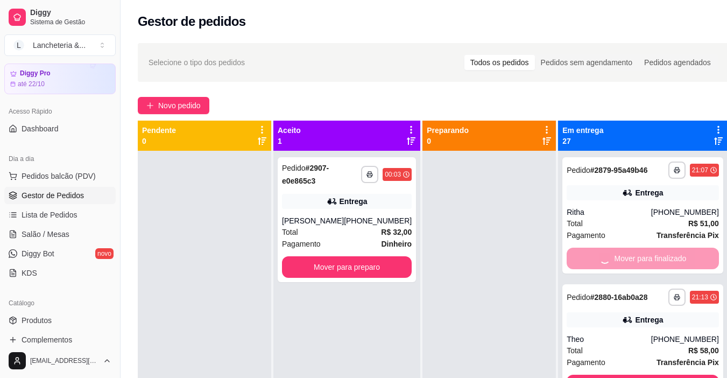
click at [612, 375] on button "Mover para finalizado" at bounding box center [643, 386] width 152 height 22
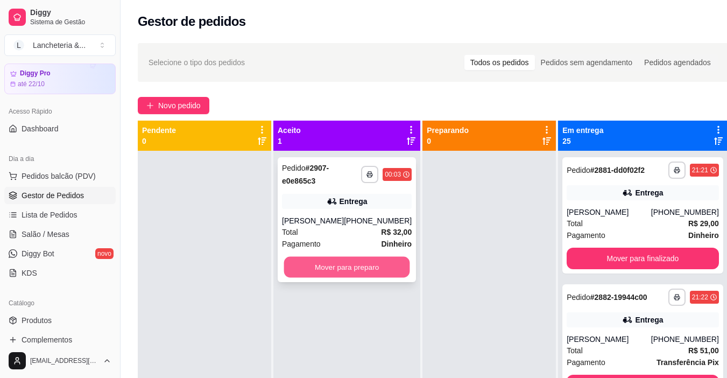
click at [382, 267] on button "Mover para preparo" at bounding box center [347, 267] width 126 height 21
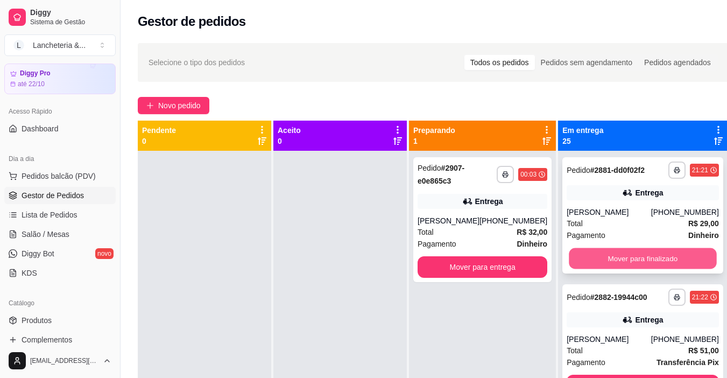
click at [608, 269] on button "Mover para finalizado" at bounding box center [642, 258] width 147 height 21
click at [608, 269] on button "Mover para finalizado" at bounding box center [643, 259] width 152 height 22
click at [608, 269] on button "Mover para finalizado" at bounding box center [642, 258] width 147 height 21
click at [608, 269] on button "Mover para finalizado" at bounding box center [643, 259] width 152 height 22
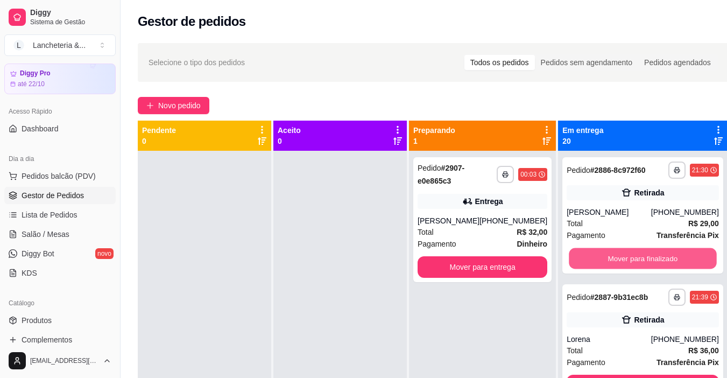
click at [608, 269] on button "Mover para finalizado" at bounding box center [642, 258] width 147 height 21
click at [608, 269] on button "Mover para finalizado" at bounding box center [643, 259] width 152 height 22
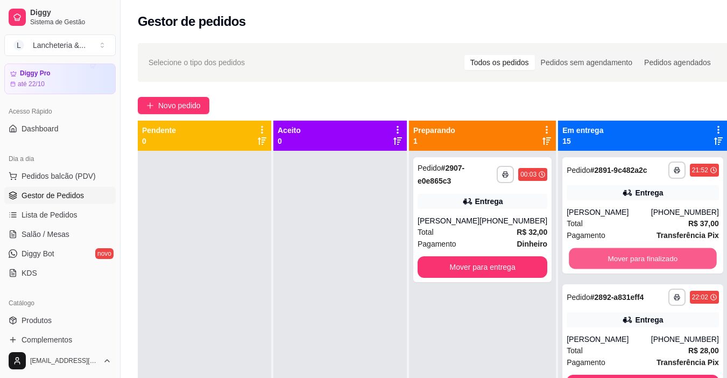
click at [608, 269] on button "Mover para finalizado" at bounding box center [642, 258] width 147 height 21
click at [608, 269] on button "Mover para finalizado" at bounding box center [643, 259] width 152 height 22
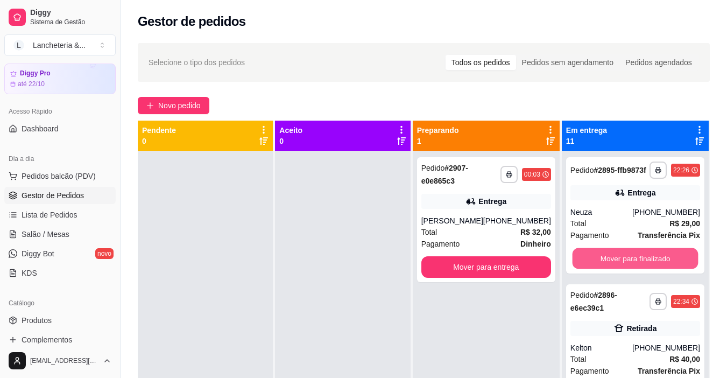
click at [608, 269] on button "Mover para finalizado" at bounding box center [635, 258] width 126 height 21
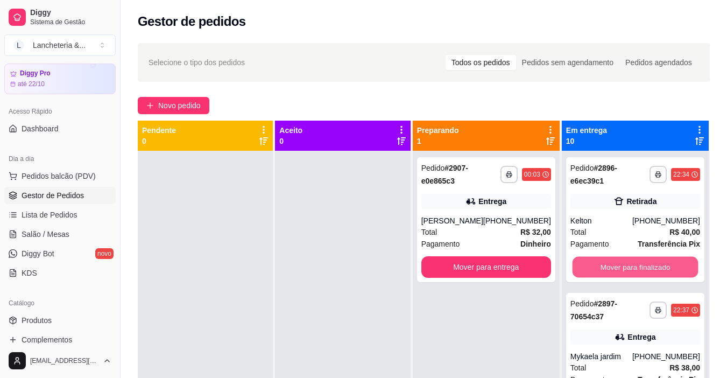
click at [608, 271] on button "Mover para finalizado" at bounding box center [635, 267] width 126 height 21
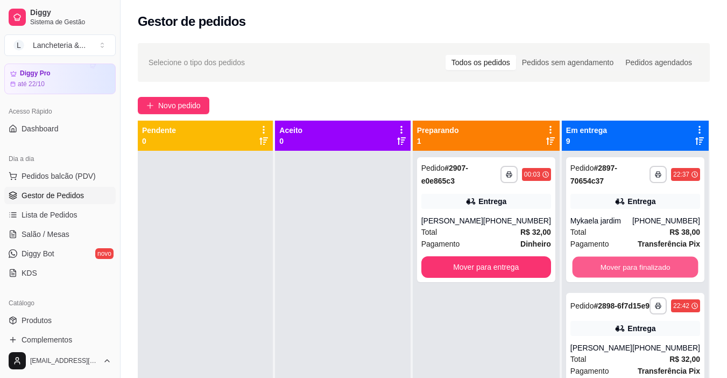
click at [608, 271] on button "Mover para finalizado" at bounding box center [635, 267] width 126 height 21
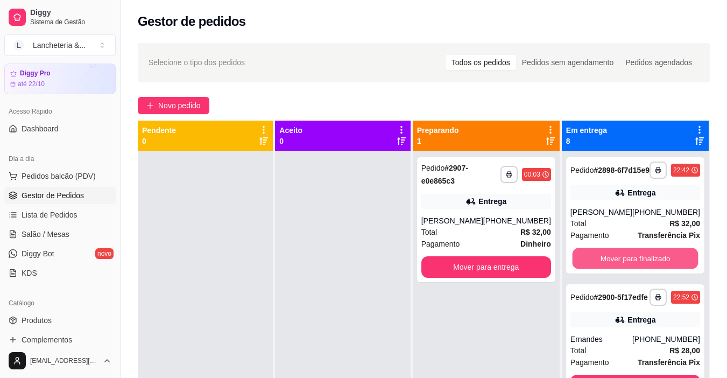
click at [608, 269] on button "Mover para finalizado" at bounding box center [635, 258] width 126 height 21
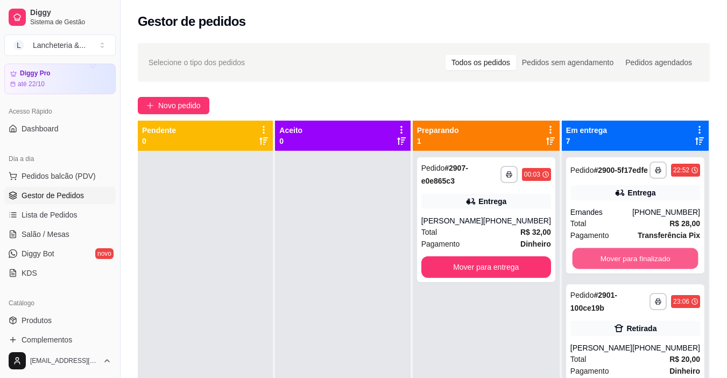
click at [608, 269] on button "Mover para finalizado" at bounding box center [635, 258] width 126 height 21
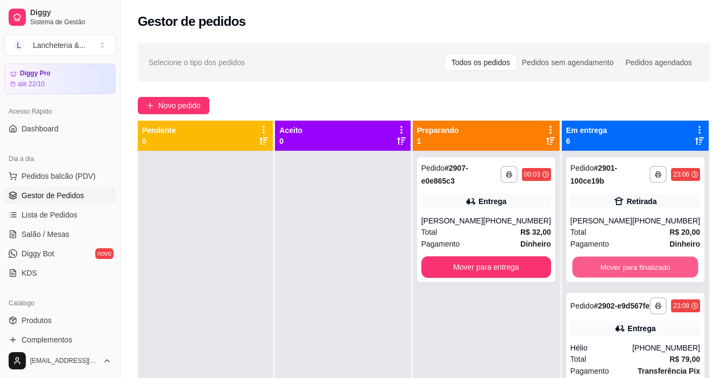
click at [608, 271] on button "Mover para finalizado" at bounding box center [635, 267] width 126 height 21
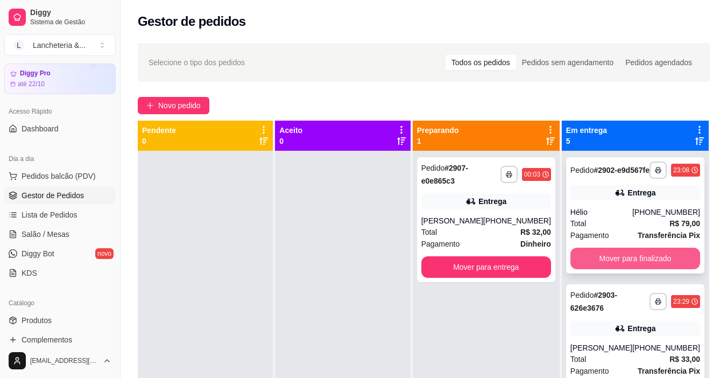
click at [608, 269] on button "Mover para finalizado" at bounding box center [635, 259] width 130 height 22
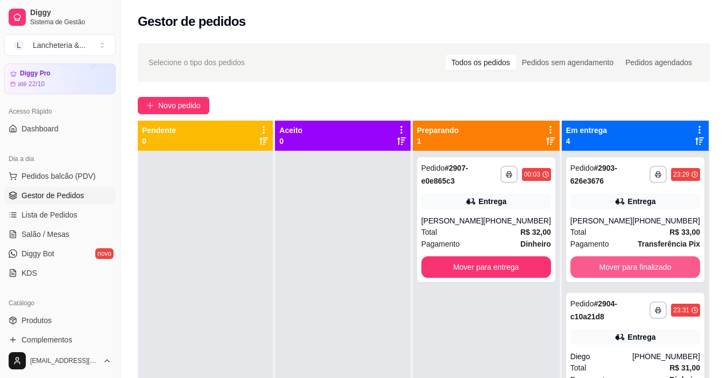
click at [608, 270] on button "Mover para finalizado" at bounding box center [635, 267] width 130 height 22
click at [608, 270] on button "Mover para finalizado" at bounding box center [635, 267] width 126 height 21
click at [608, 270] on button "Mover para finalizado" at bounding box center [635, 267] width 130 height 22
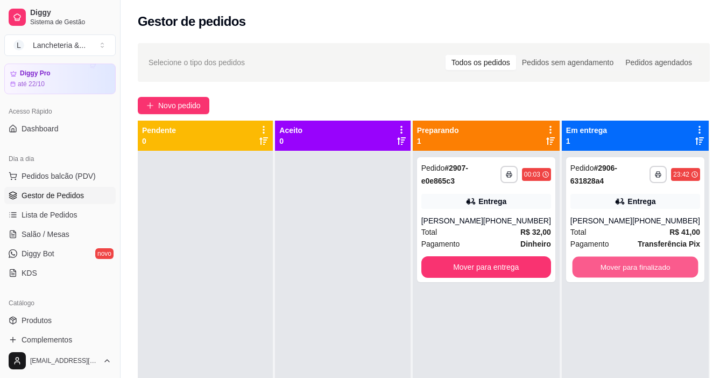
click at [608, 270] on button "Mover para finalizado" at bounding box center [635, 267] width 126 height 21
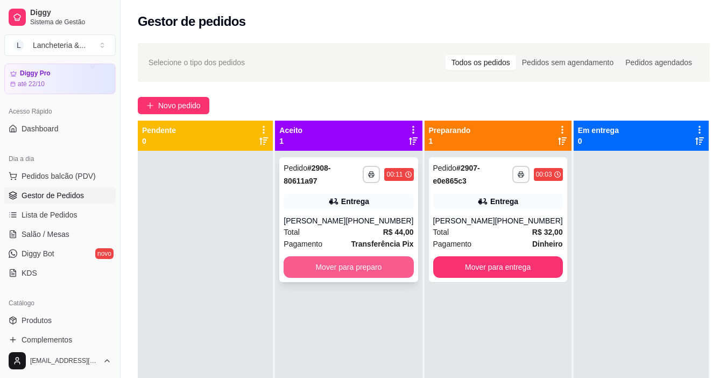
click at [387, 267] on button "Mover para preparo" at bounding box center [349, 267] width 130 height 22
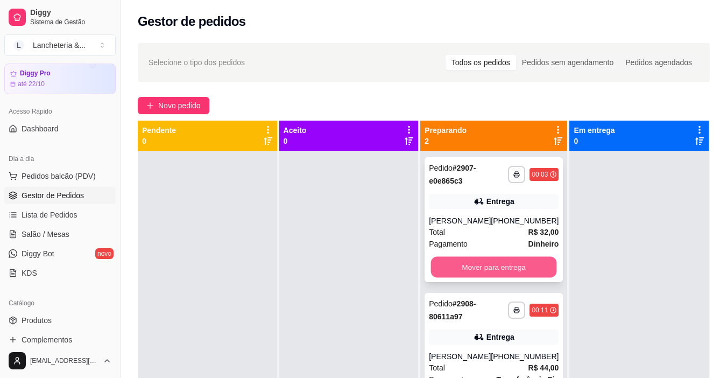
click at [491, 266] on button "Mover para entrega" at bounding box center [494, 267] width 126 height 21
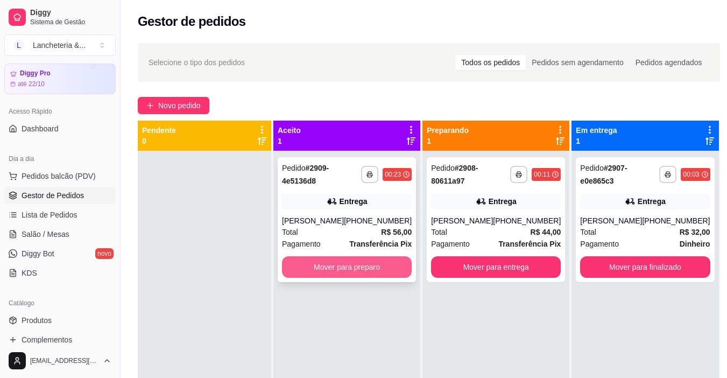
click at [378, 270] on button "Mover para preparo" at bounding box center [347, 267] width 130 height 22
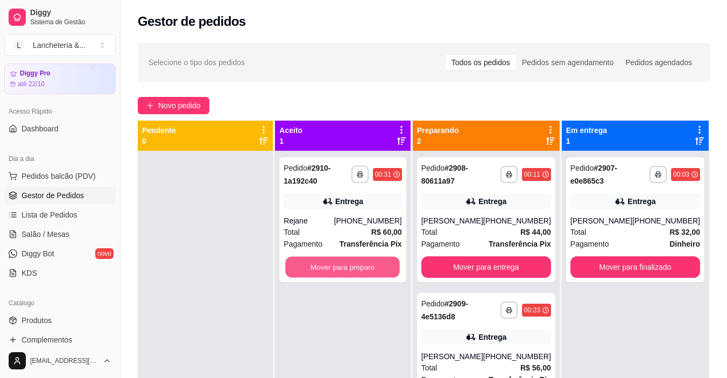
click at [378, 270] on button "Mover para preparo" at bounding box center [343, 267] width 115 height 21
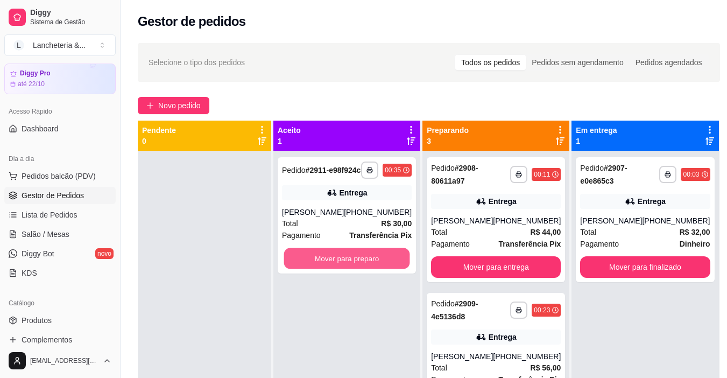
click at [378, 269] on button "Mover para preparo" at bounding box center [347, 258] width 126 height 21
